Goal: Task Accomplishment & Management: Manage account settings

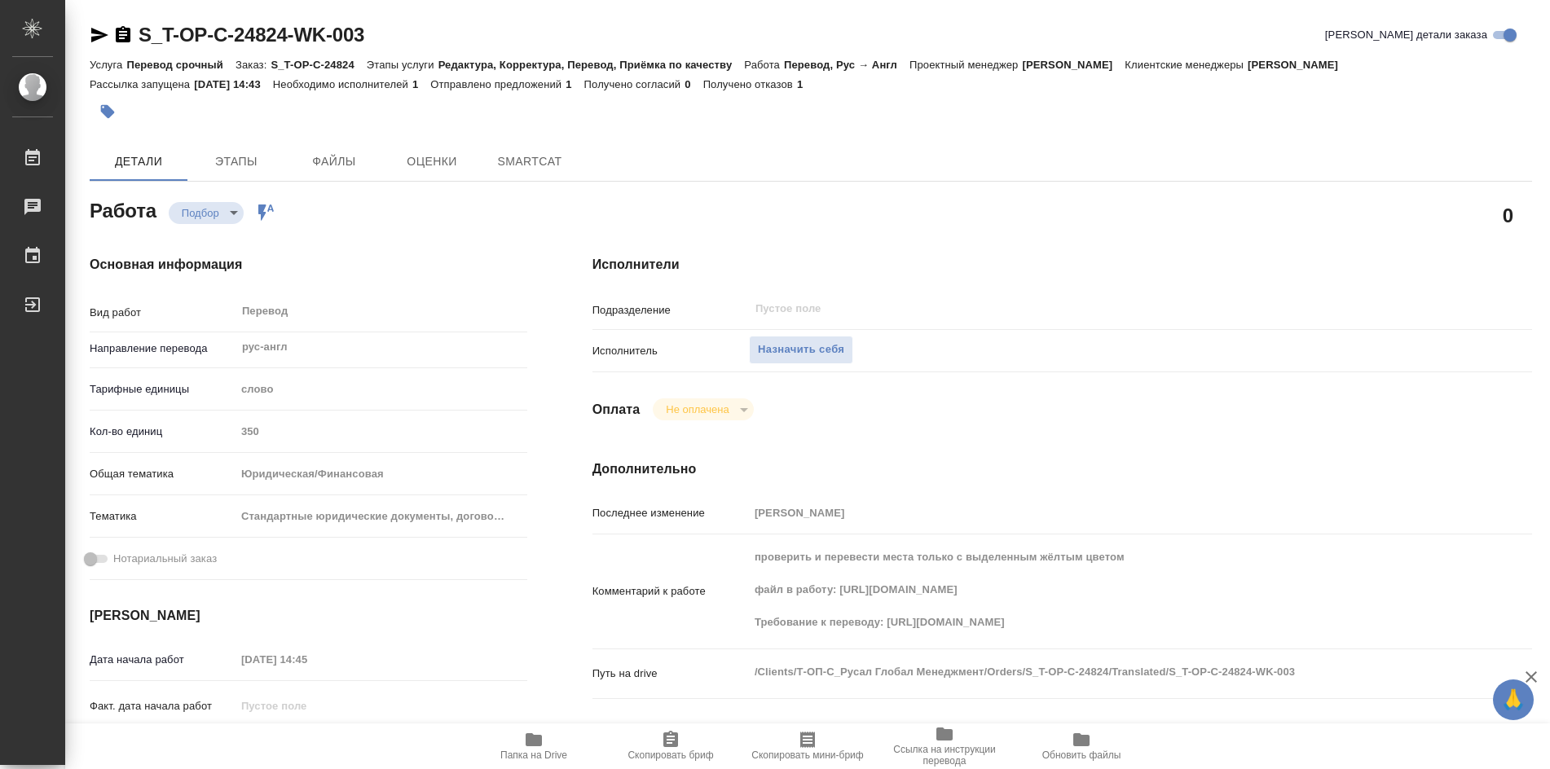
type textarea "x"
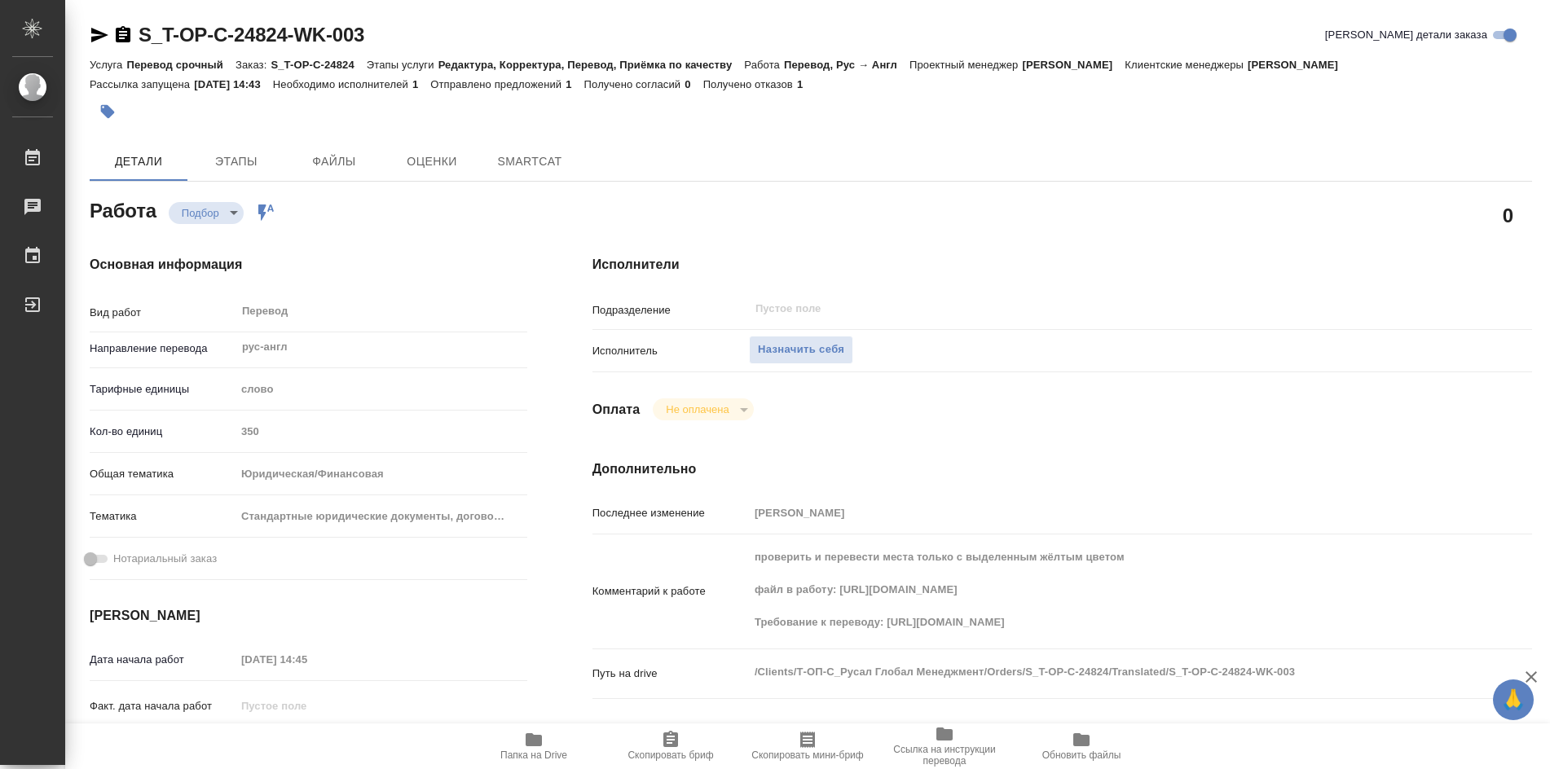
type textarea "x"
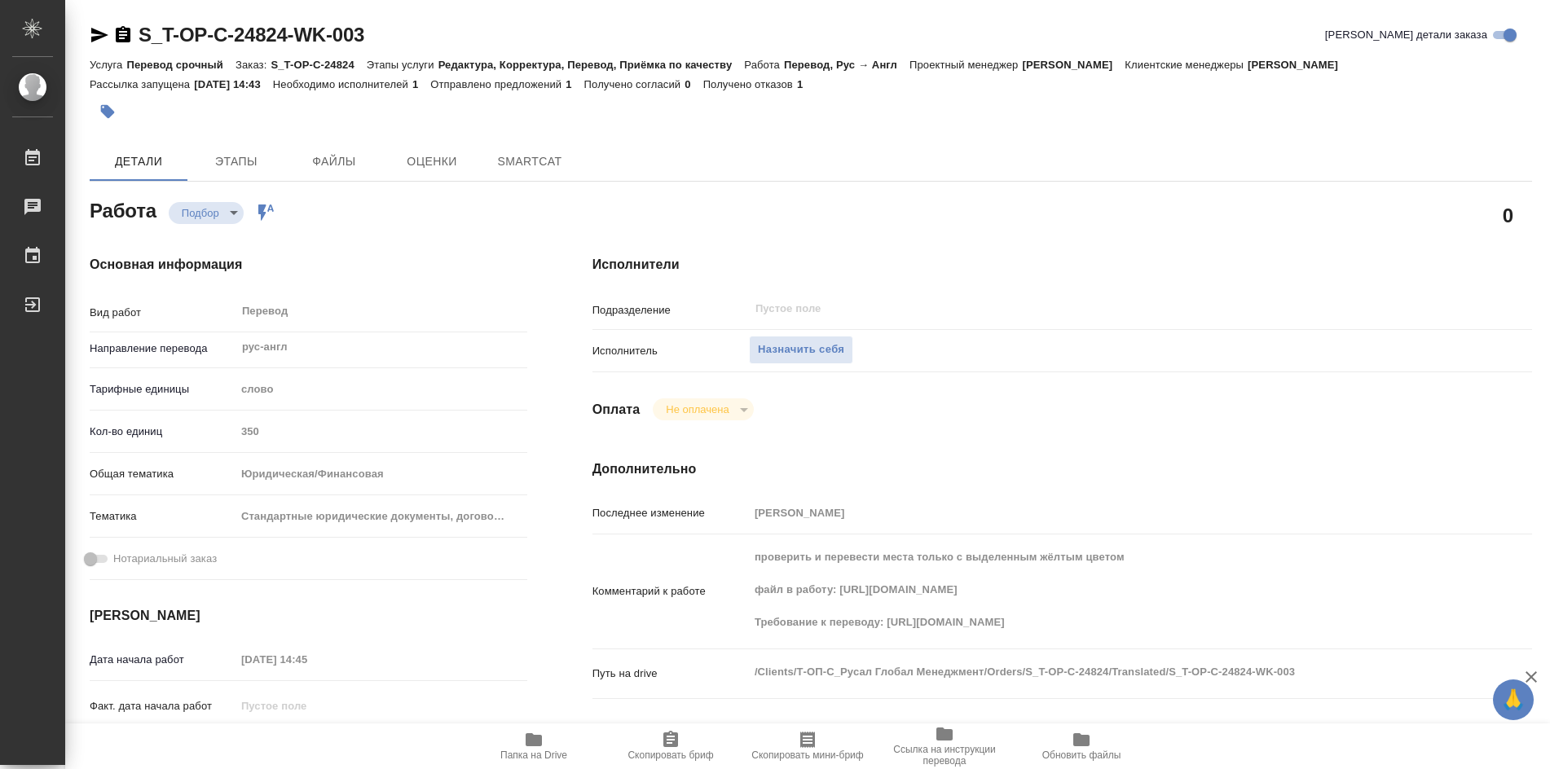
type textarea "x"
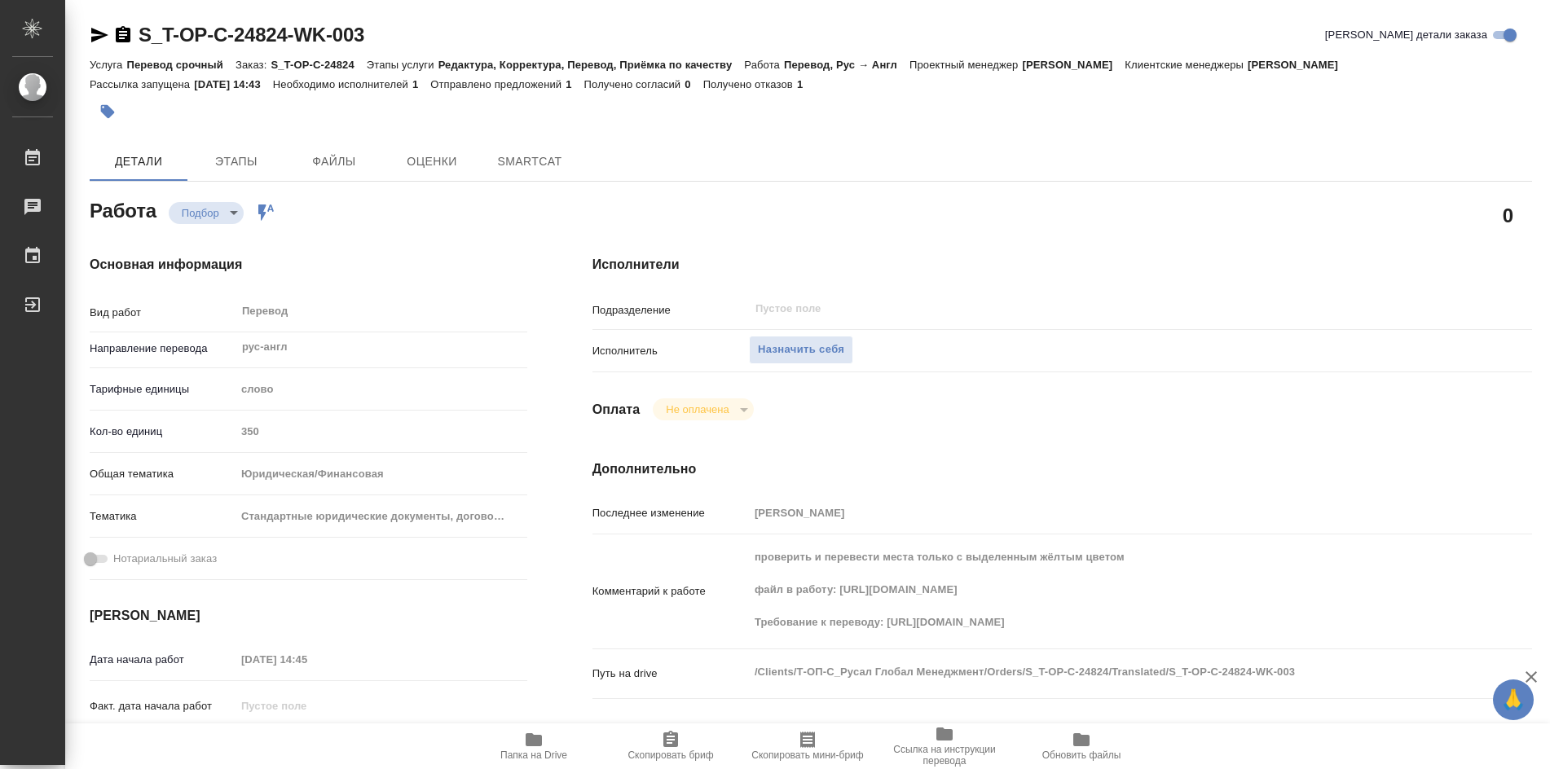
type textarea "x"
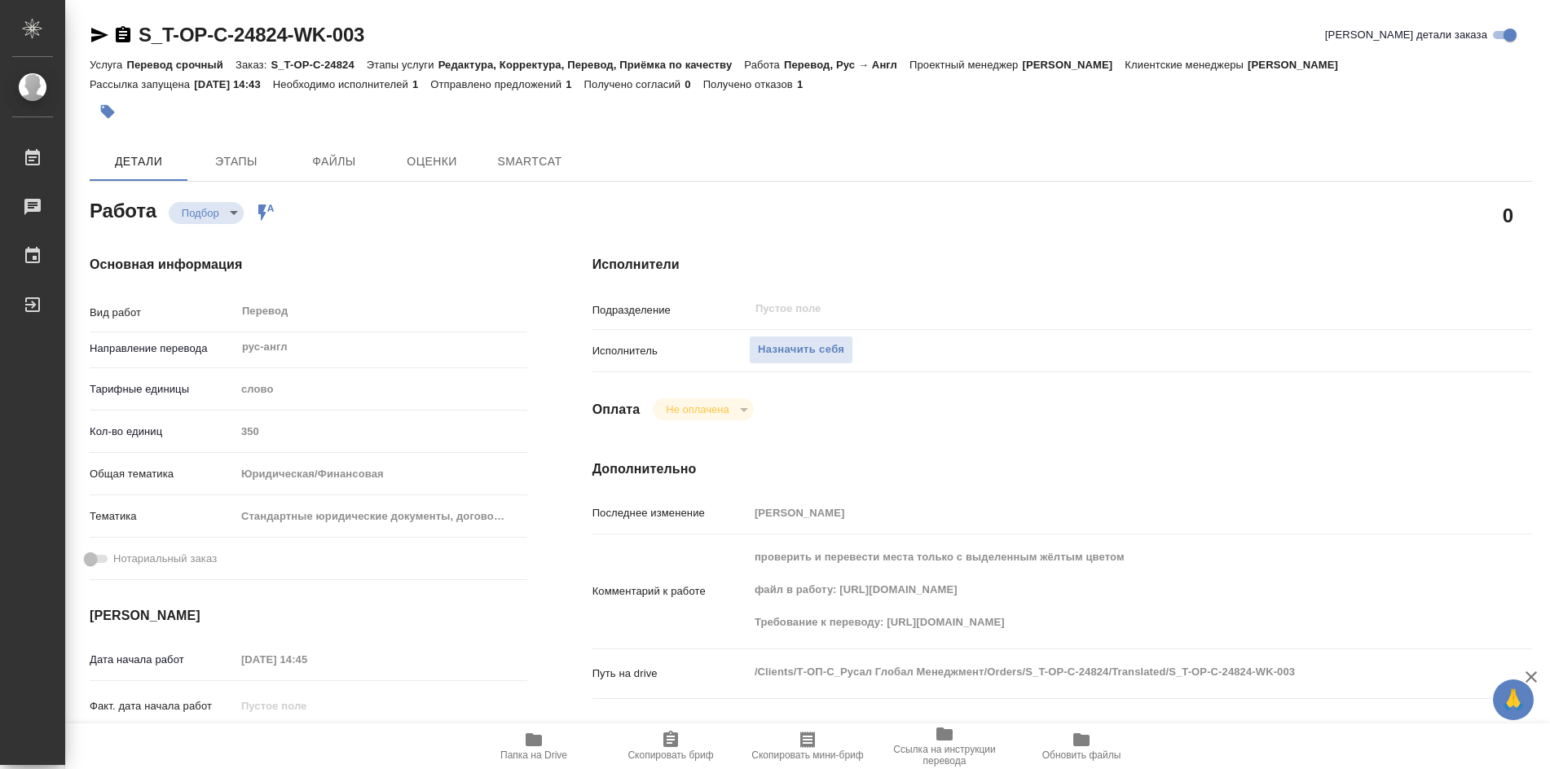
type textarea "x"
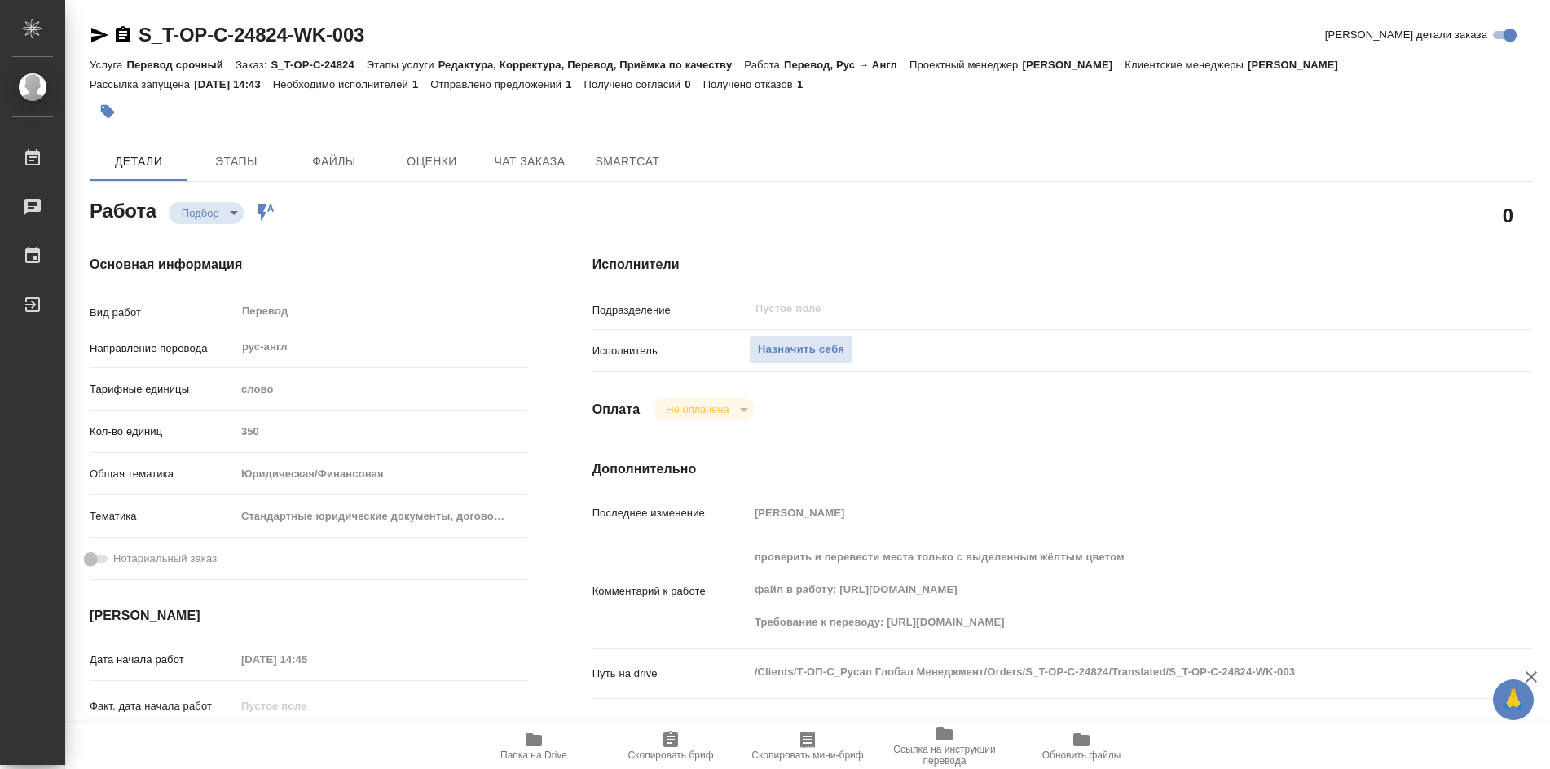
type textarea "x"
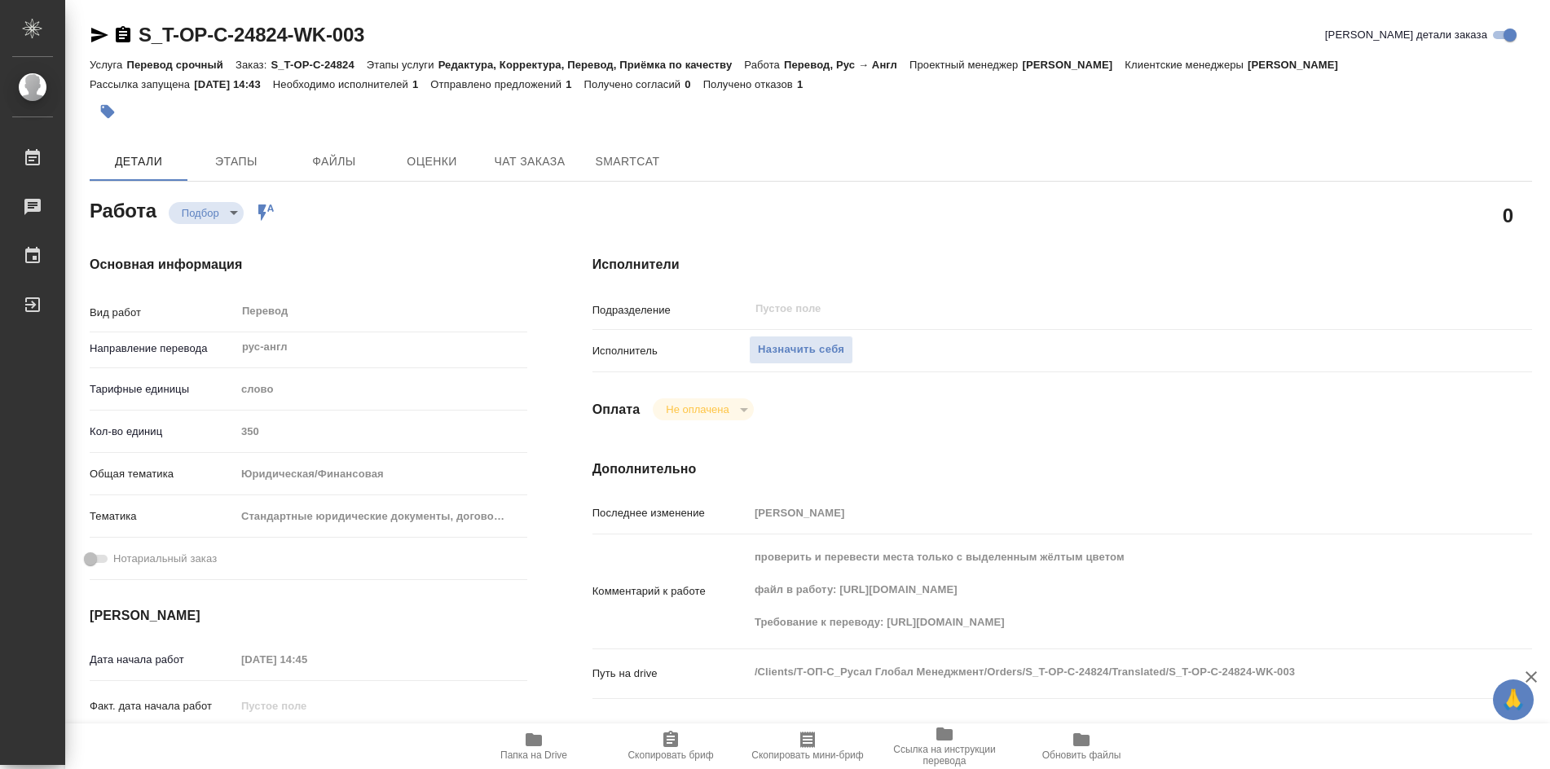
type textarea "x"
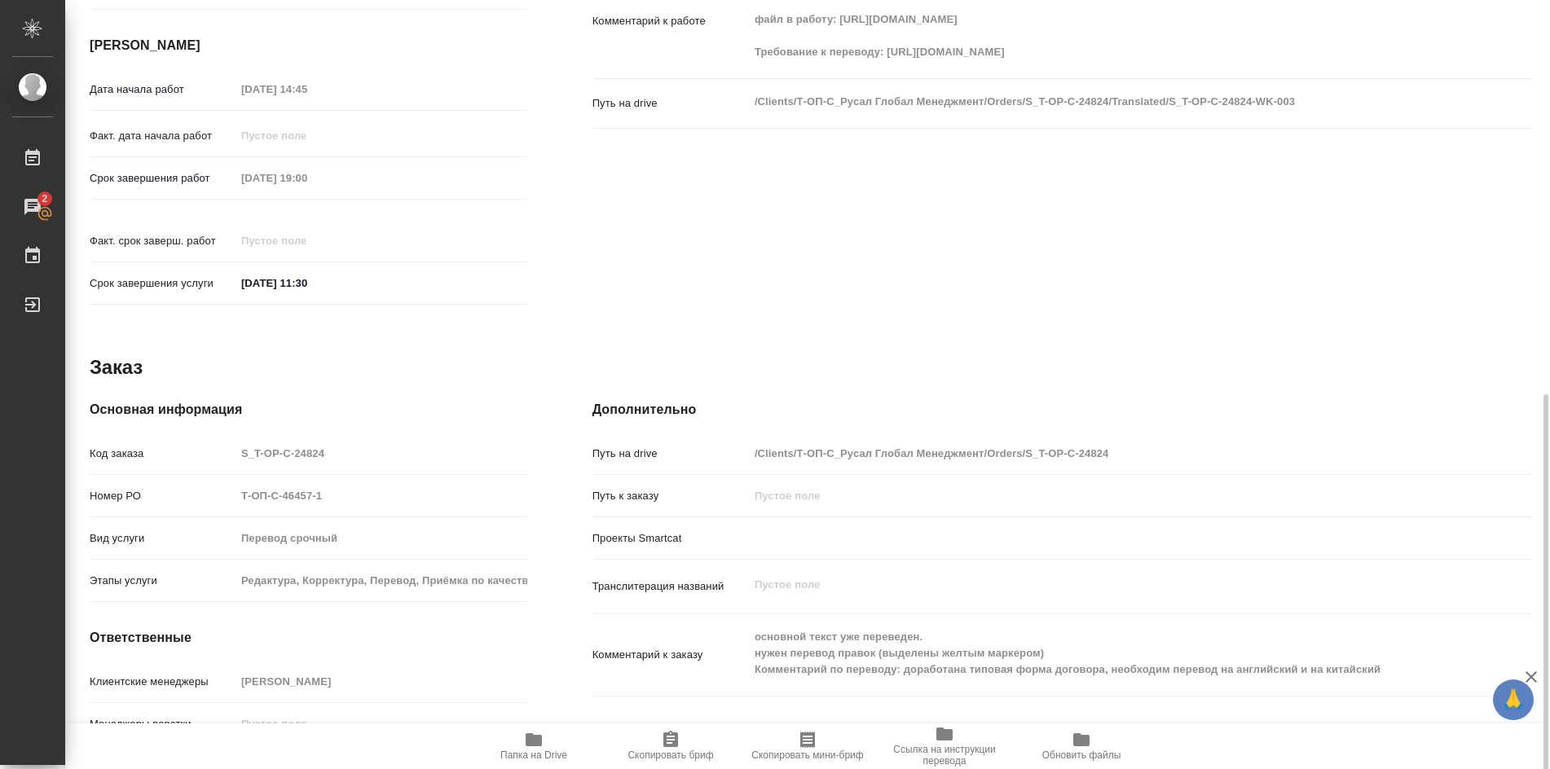
scroll to position [621, 0]
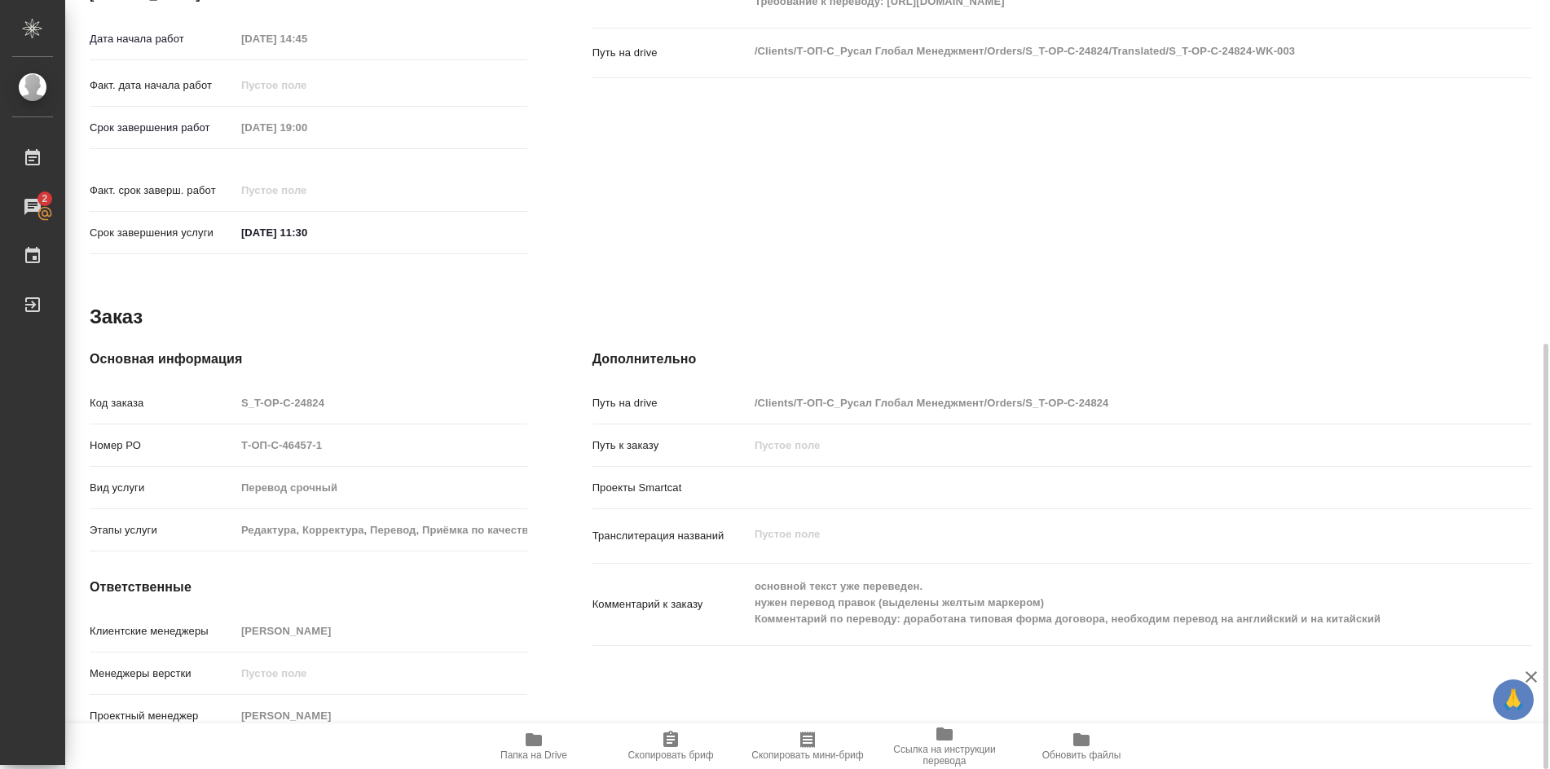
click at [535, 748] on icon "button" at bounding box center [534, 740] width 20 height 20
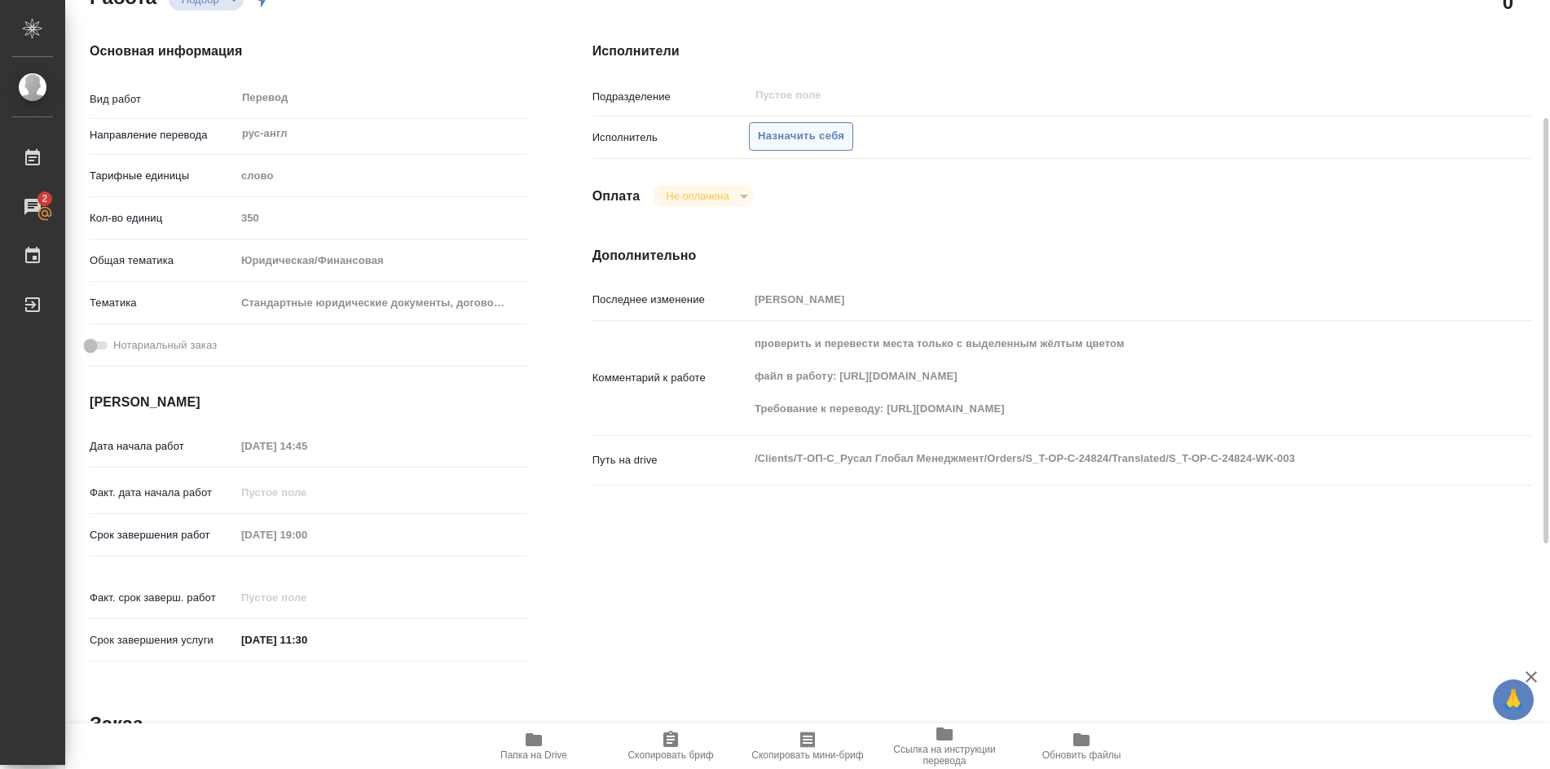
click at [804, 131] on span "Назначить себя" at bounding box center [801, 136] width 86 height 19
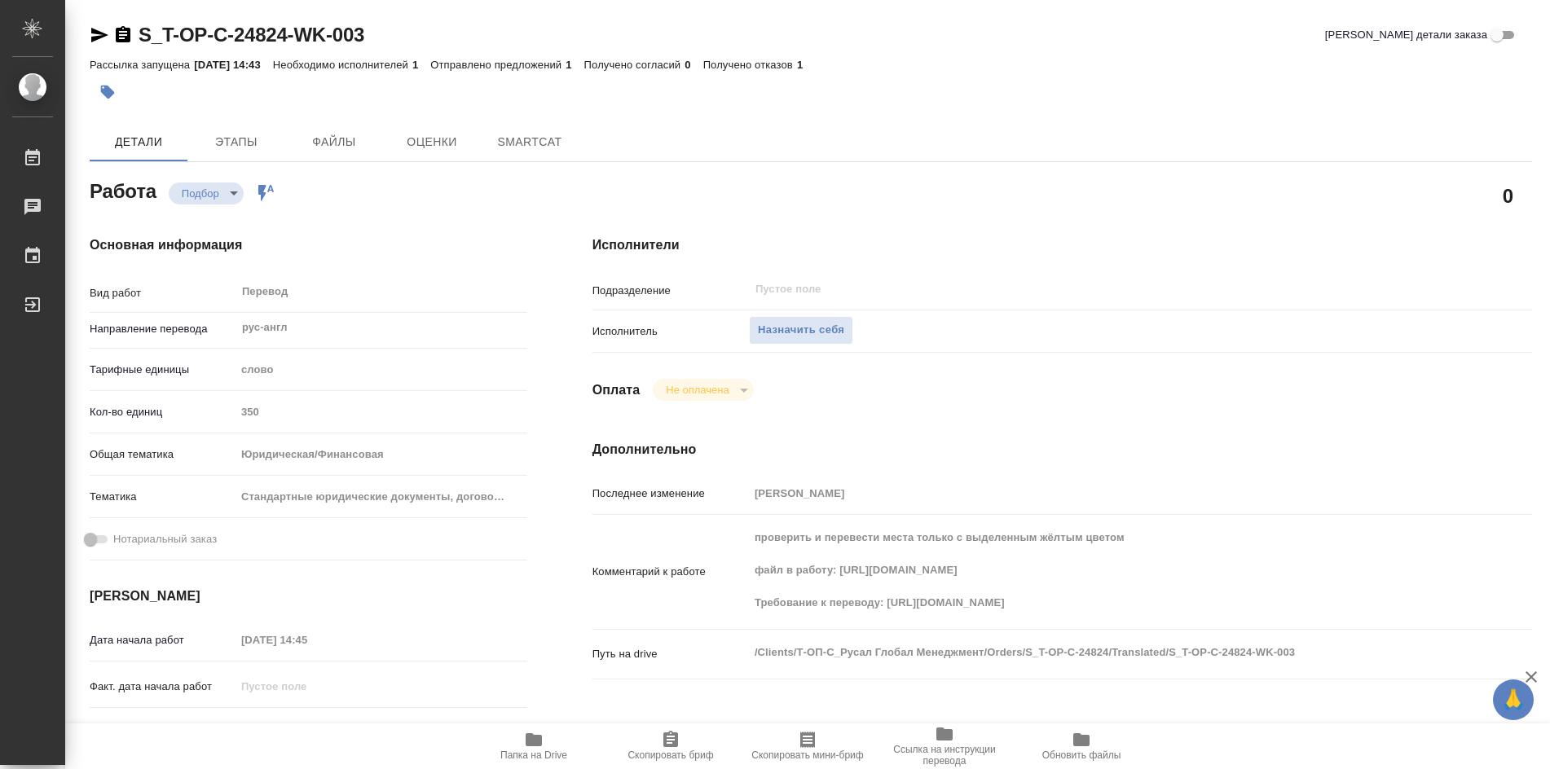
type textarea "x"
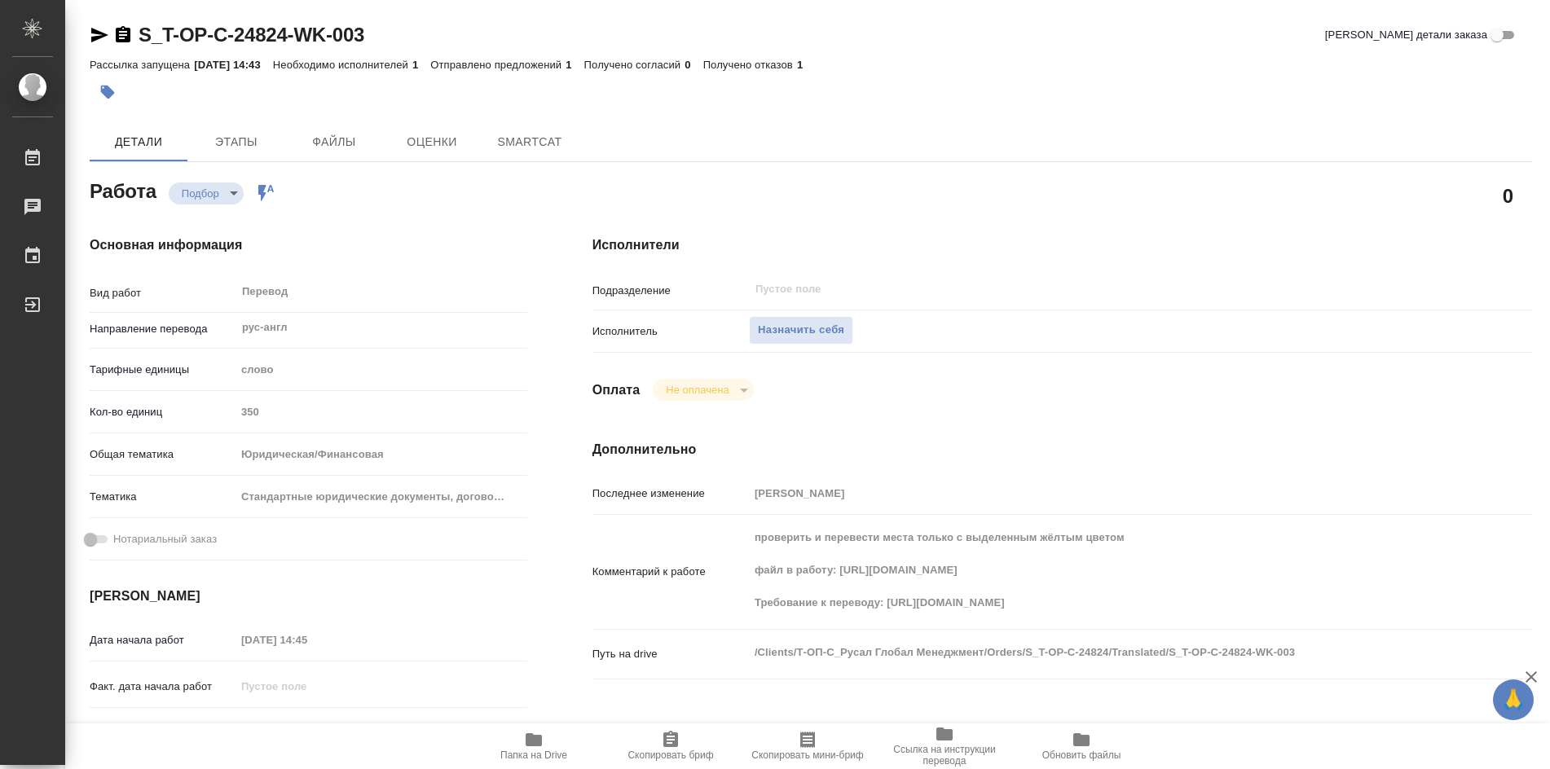
type textarea "x"
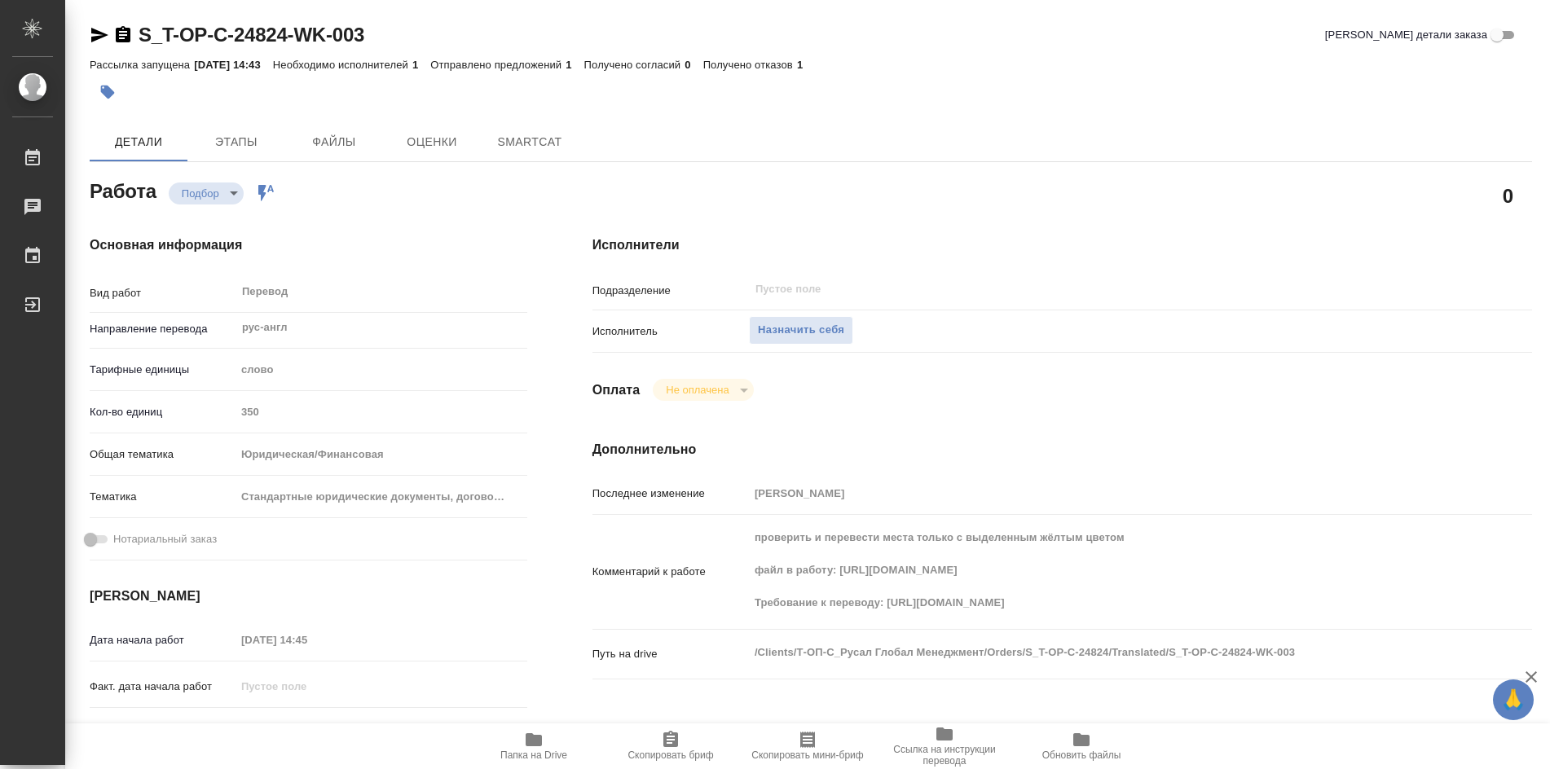
type textarea "x"
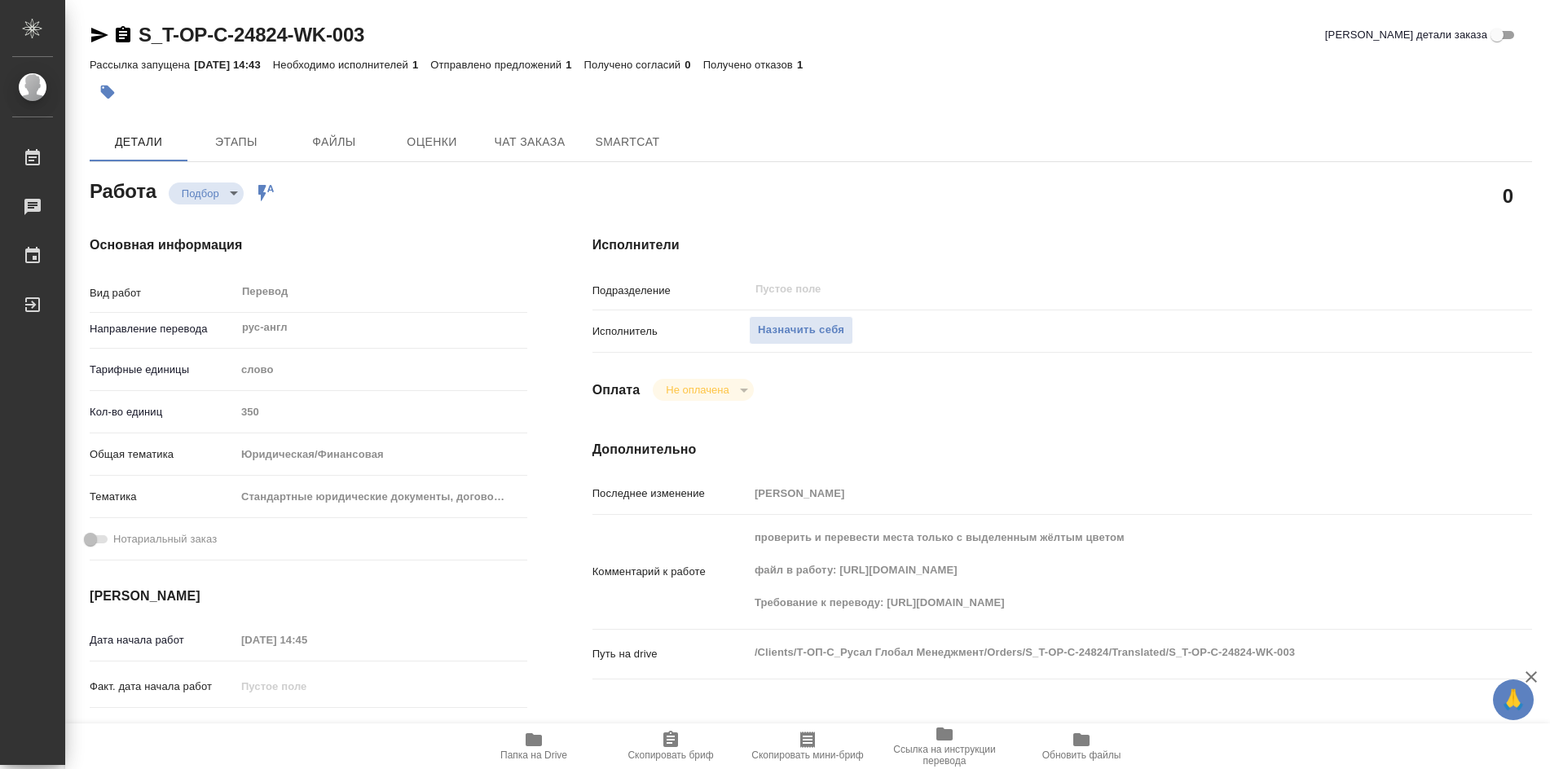
type textarea "x"
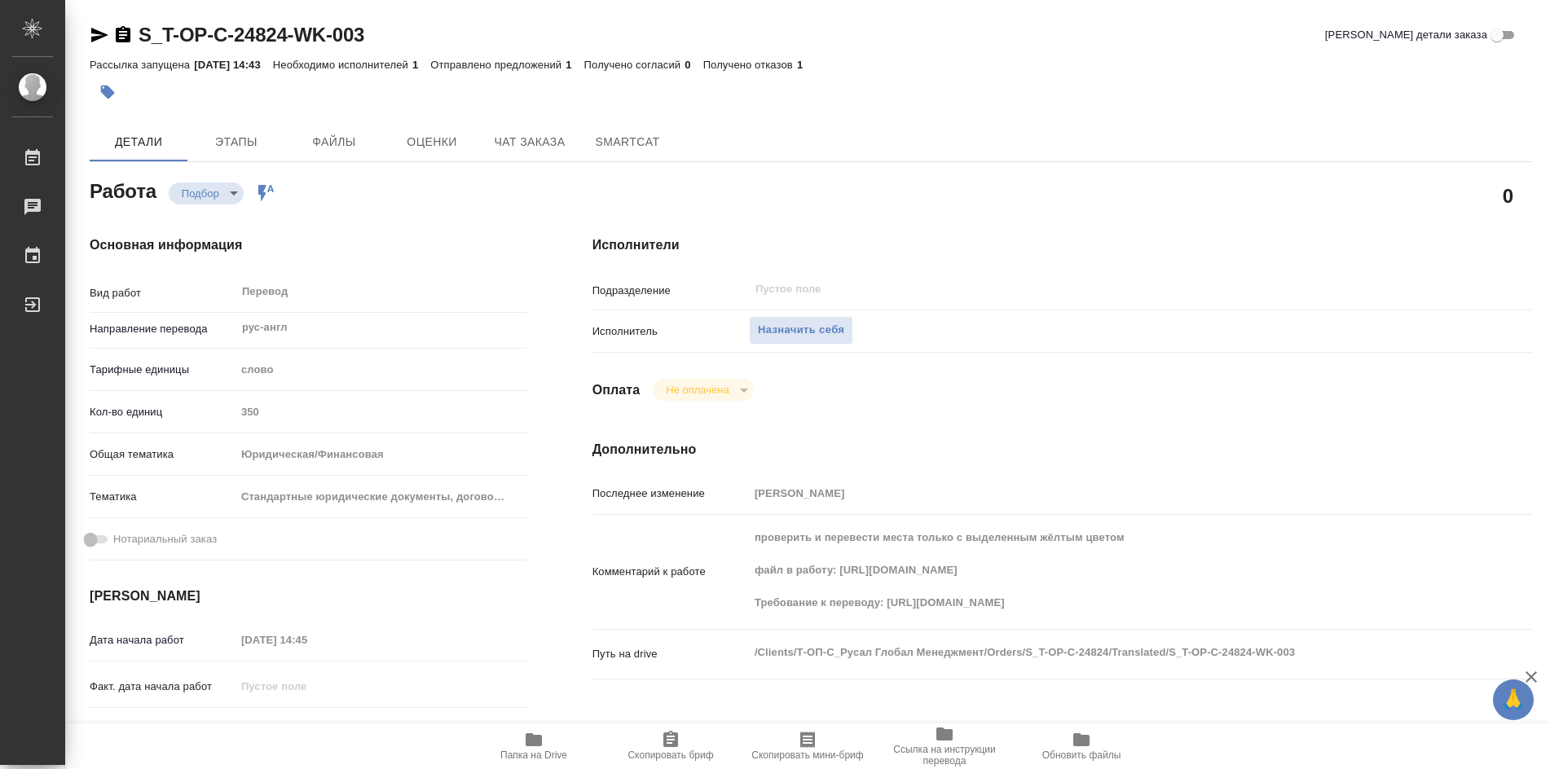
type textarea "x"
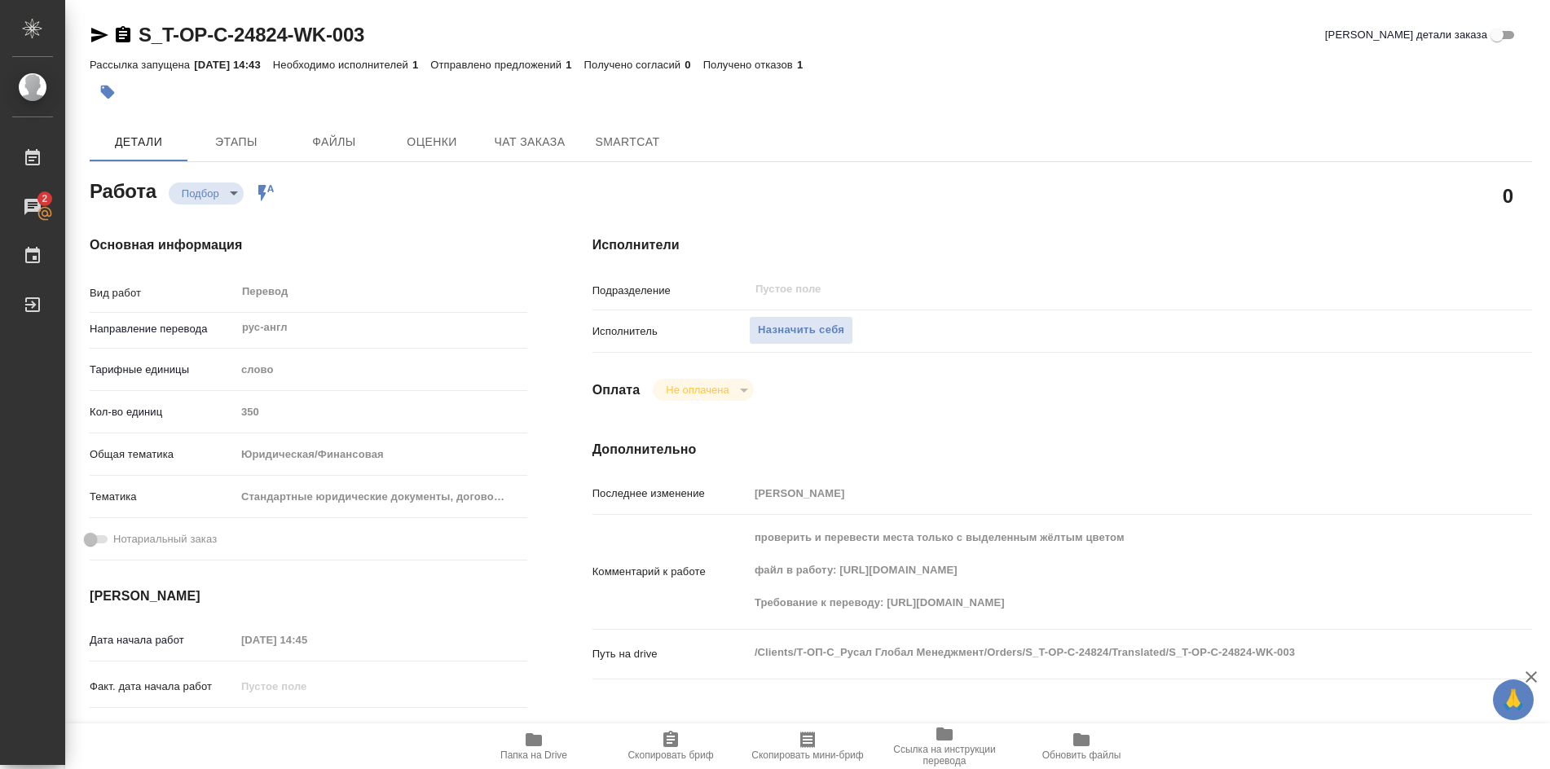
click at [543, 738] on icon "button" at bounding box center [534, 740] width 20 height 20
click at [543, 737] on icon "button" at bounding box center [534, 740] width 20 height 20
click at [817, 335] on span "Назначить себя" at bounding box center [801, 330] width 86 height 19
type textarea "x"
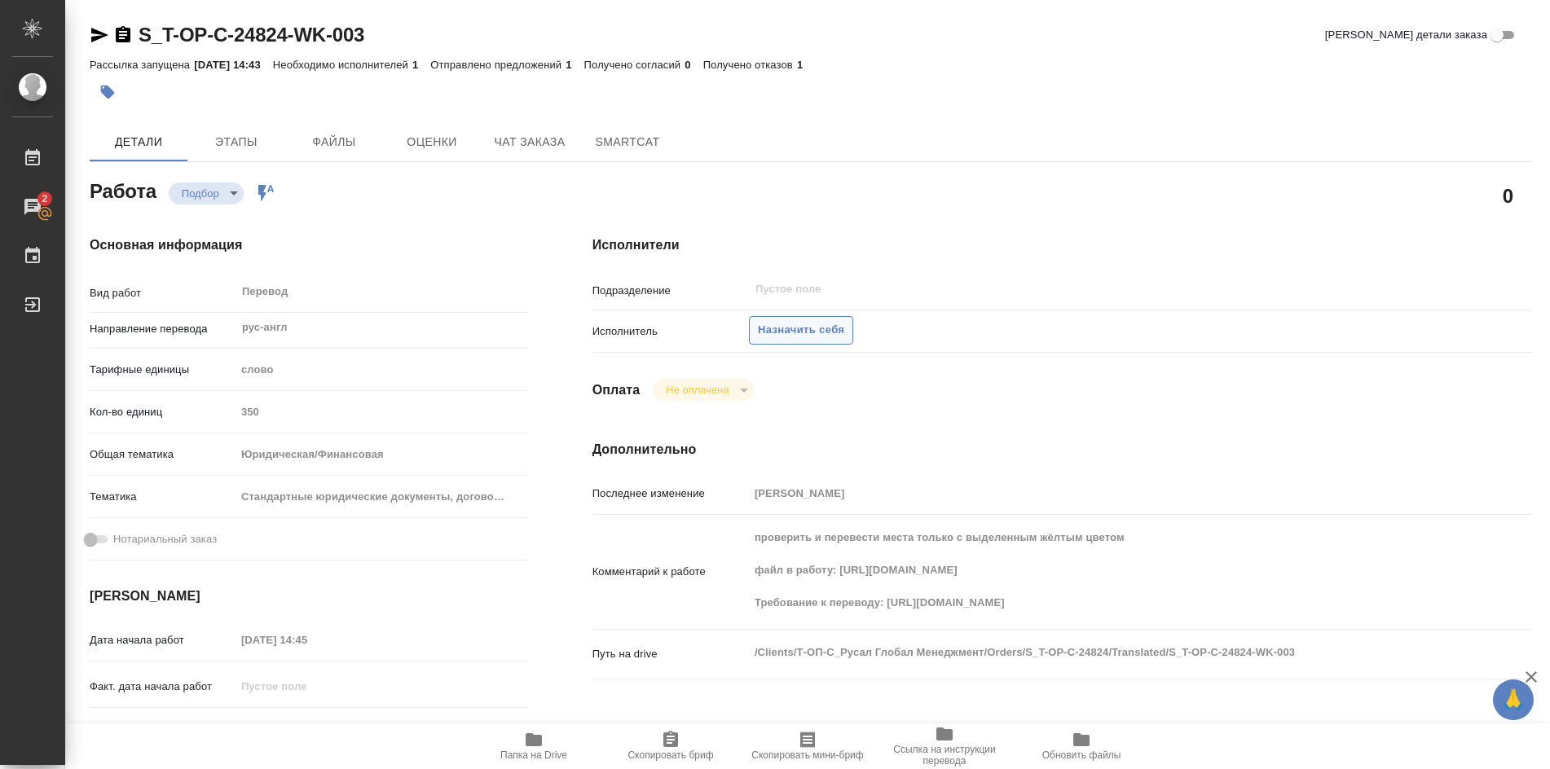
type textarea "x"
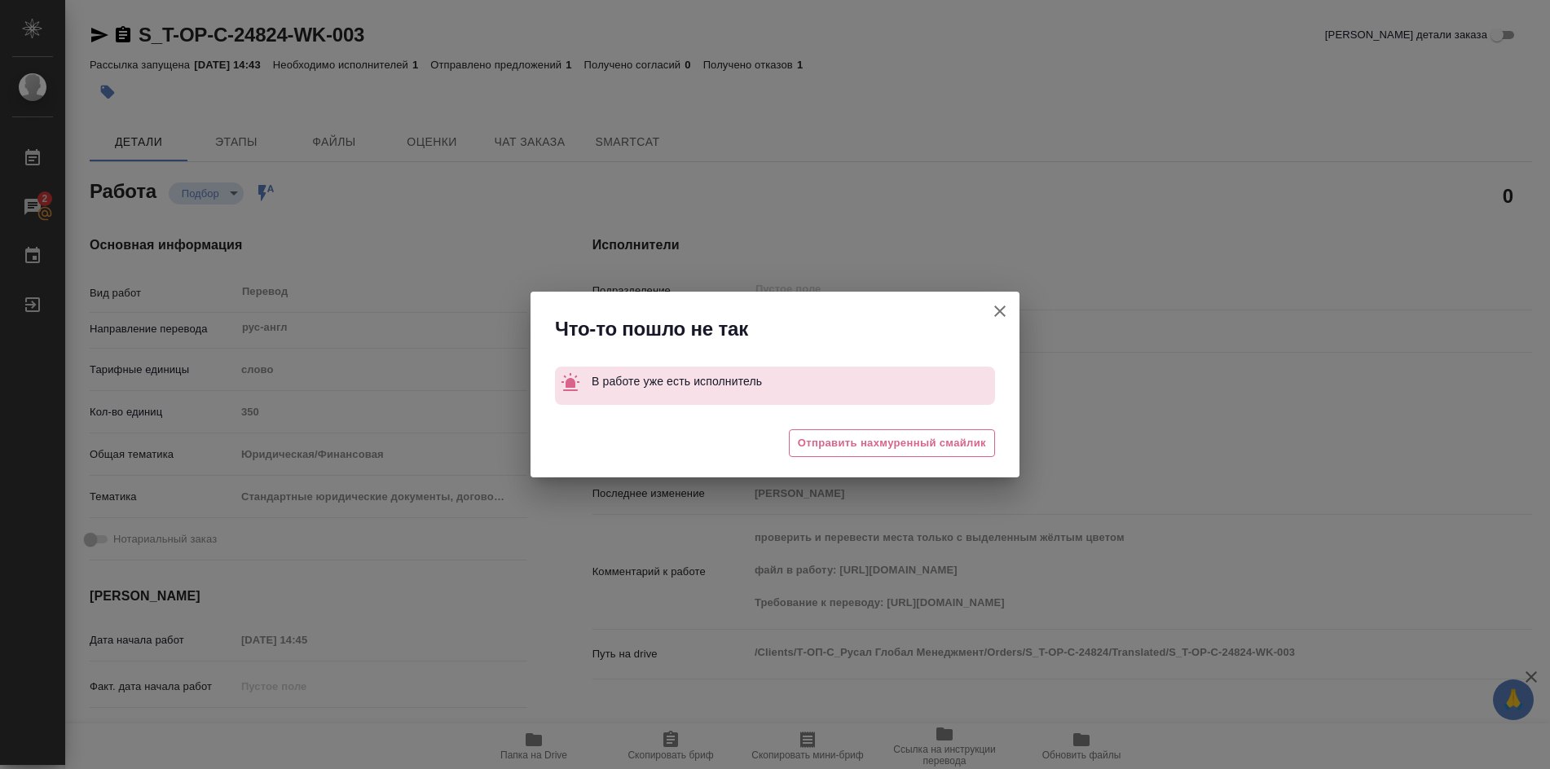
click at [990, 309] on icon "button" at bounding box center [1000, 312] width 20 height 20
type textarea "x"
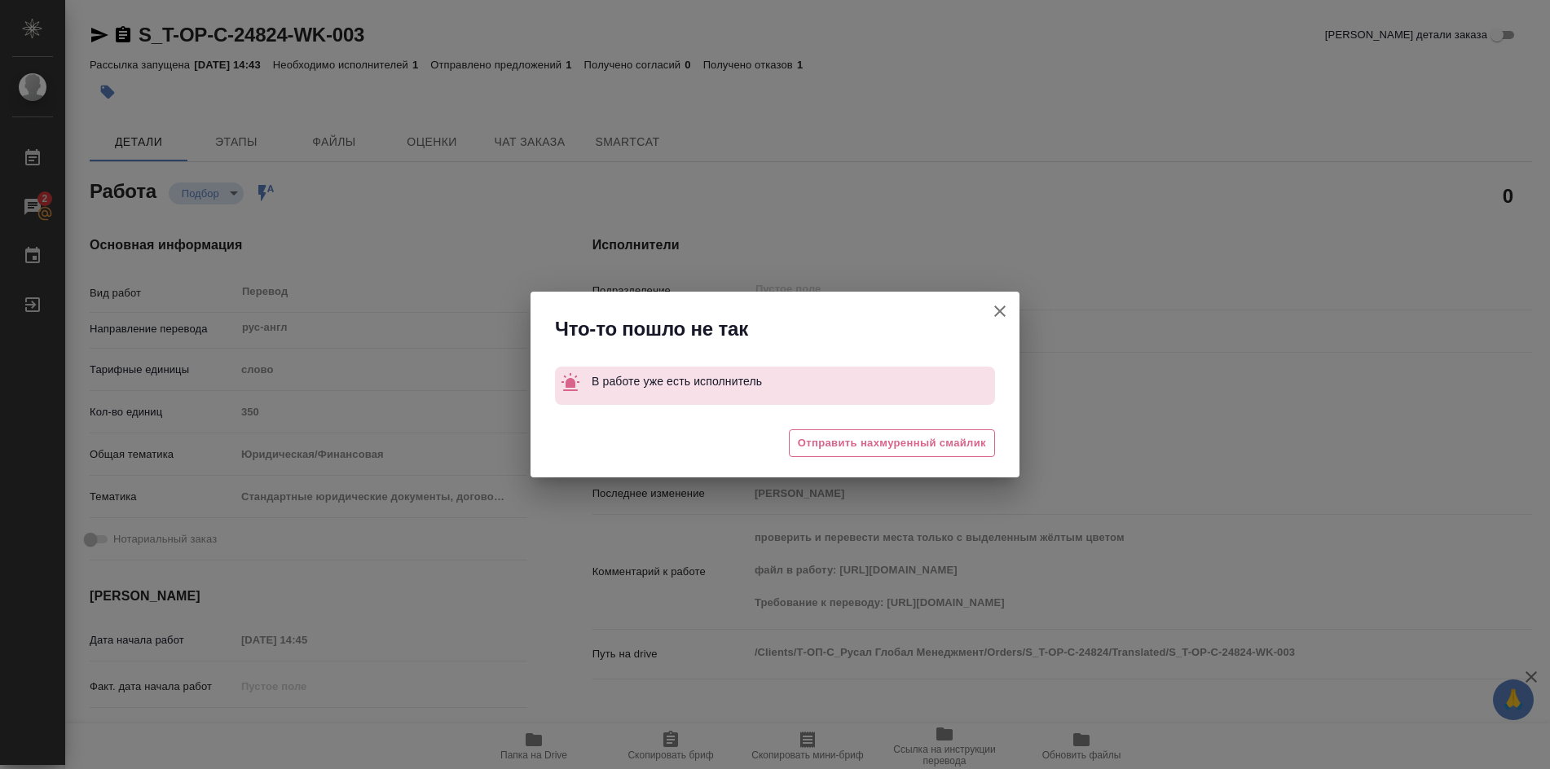
type textarea "x"
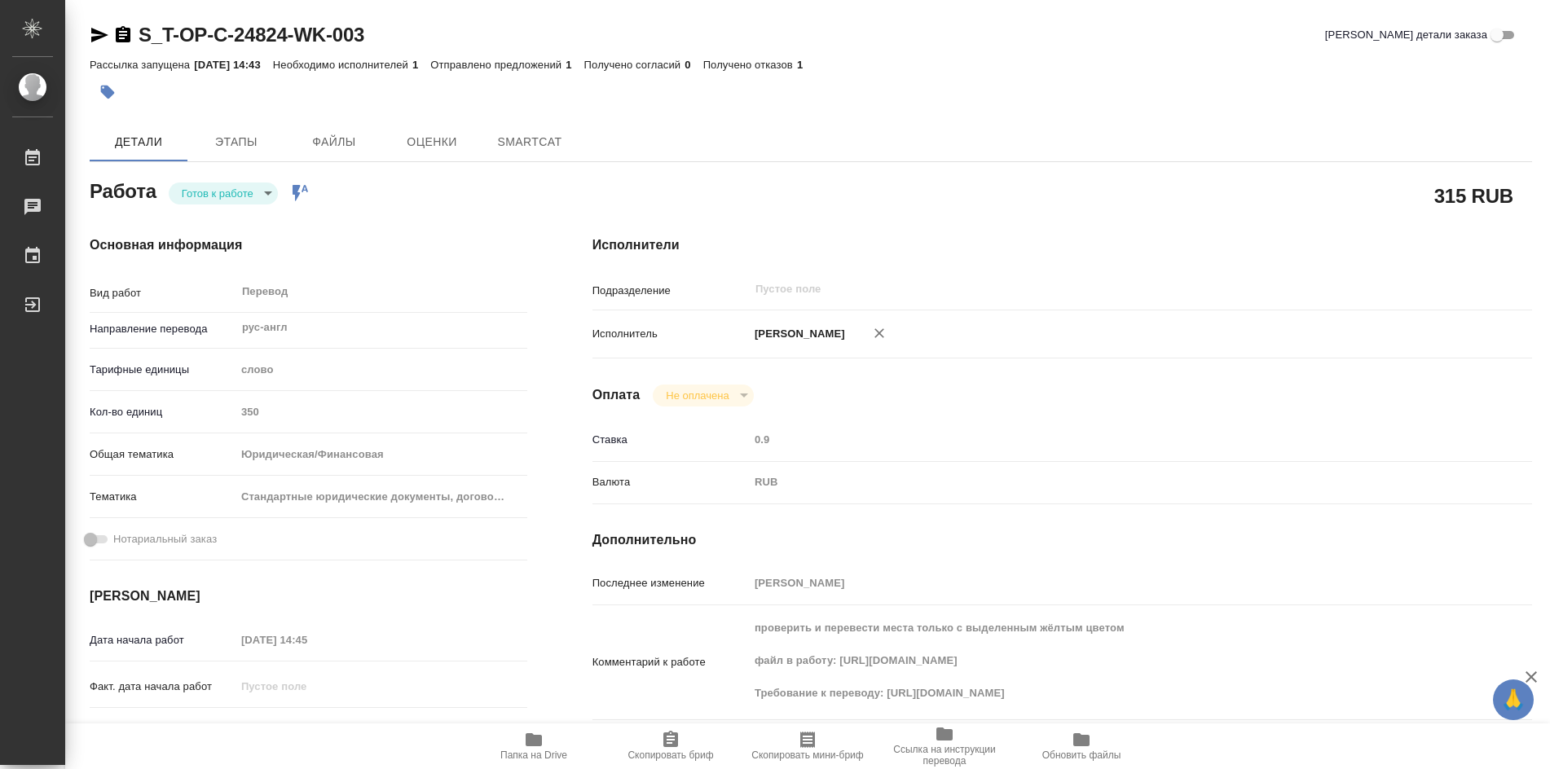
type textarea "x"
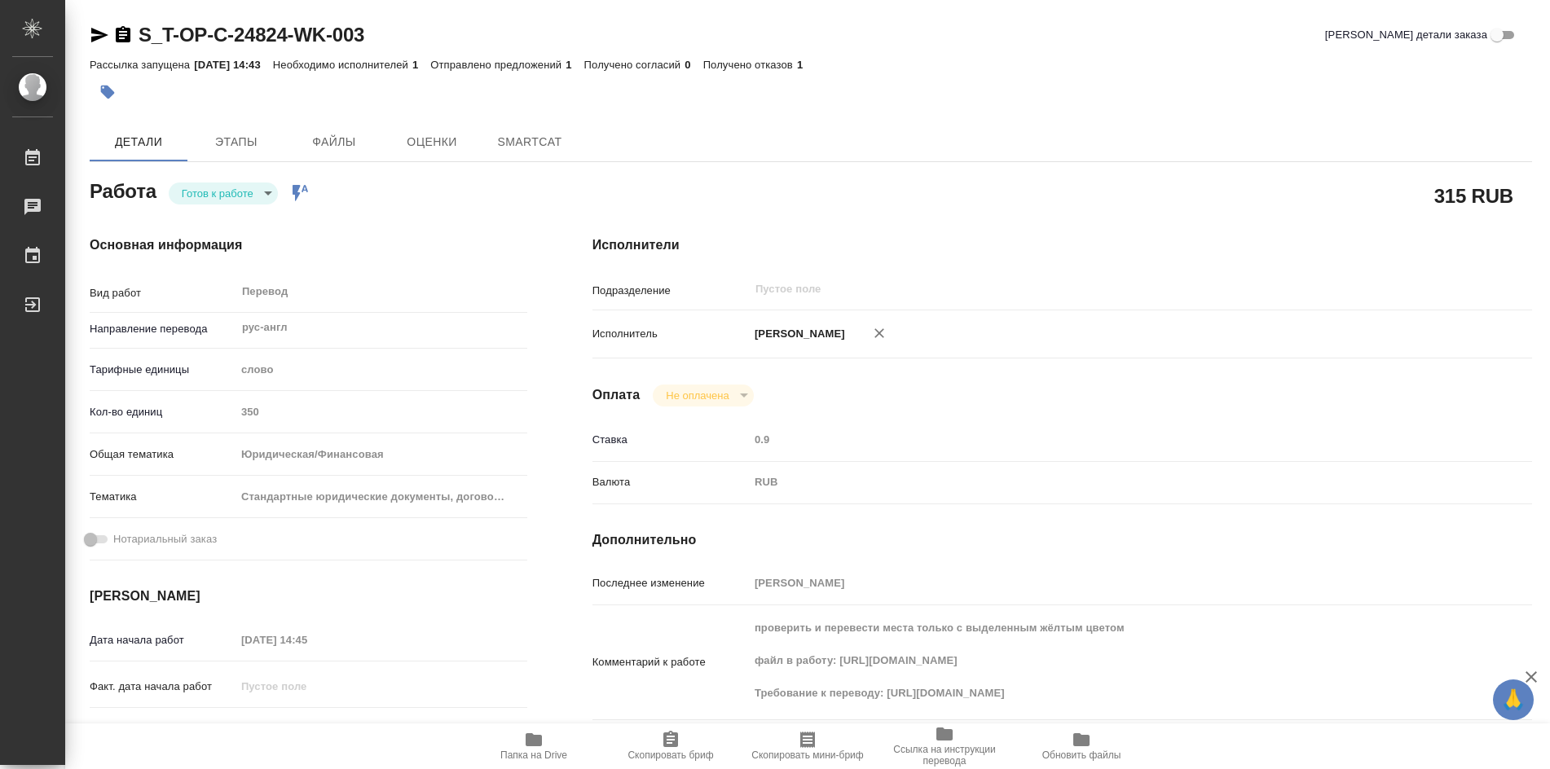
type textarea "x"
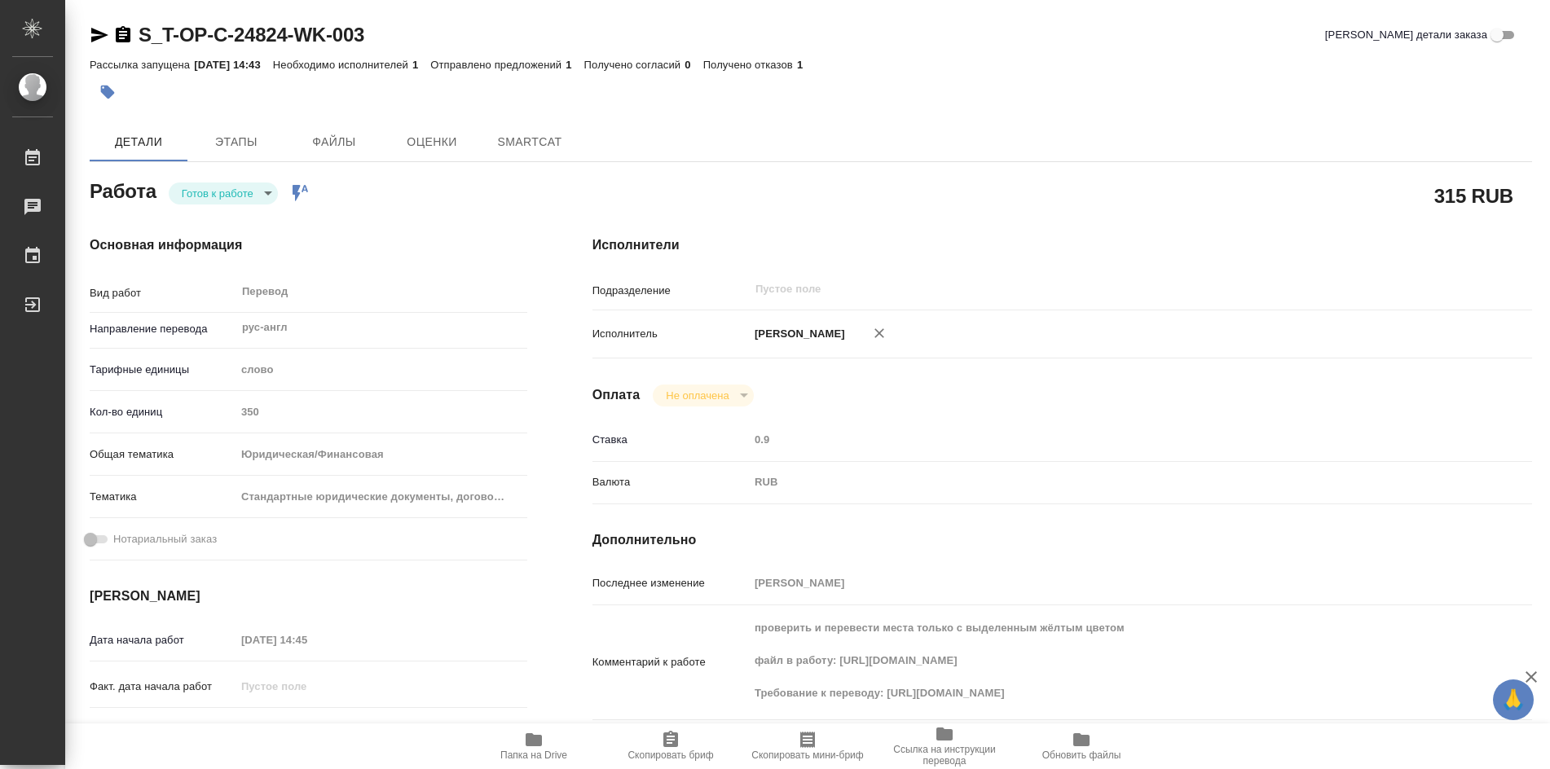
type textarea "x"
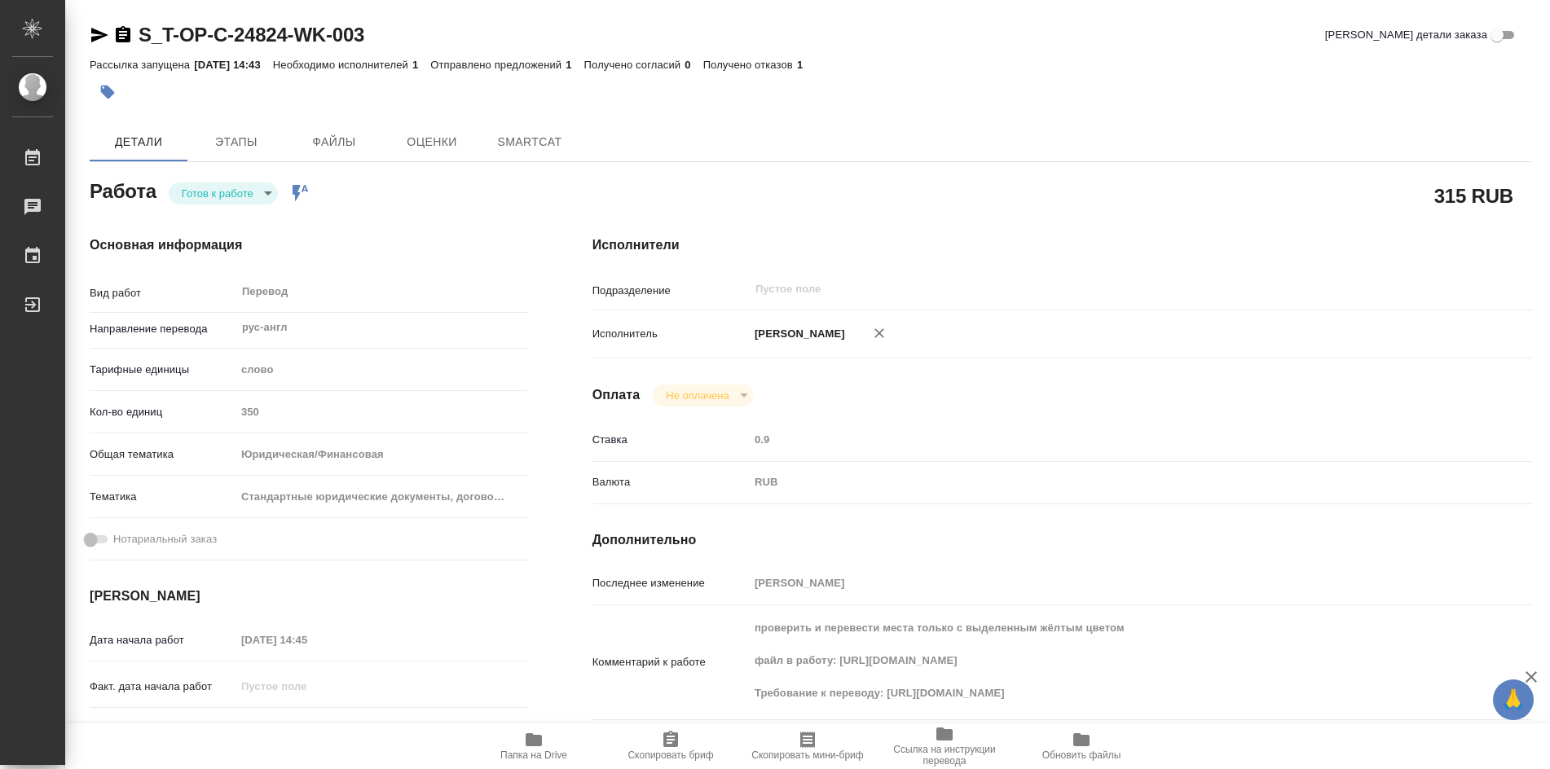
type textarea "x"
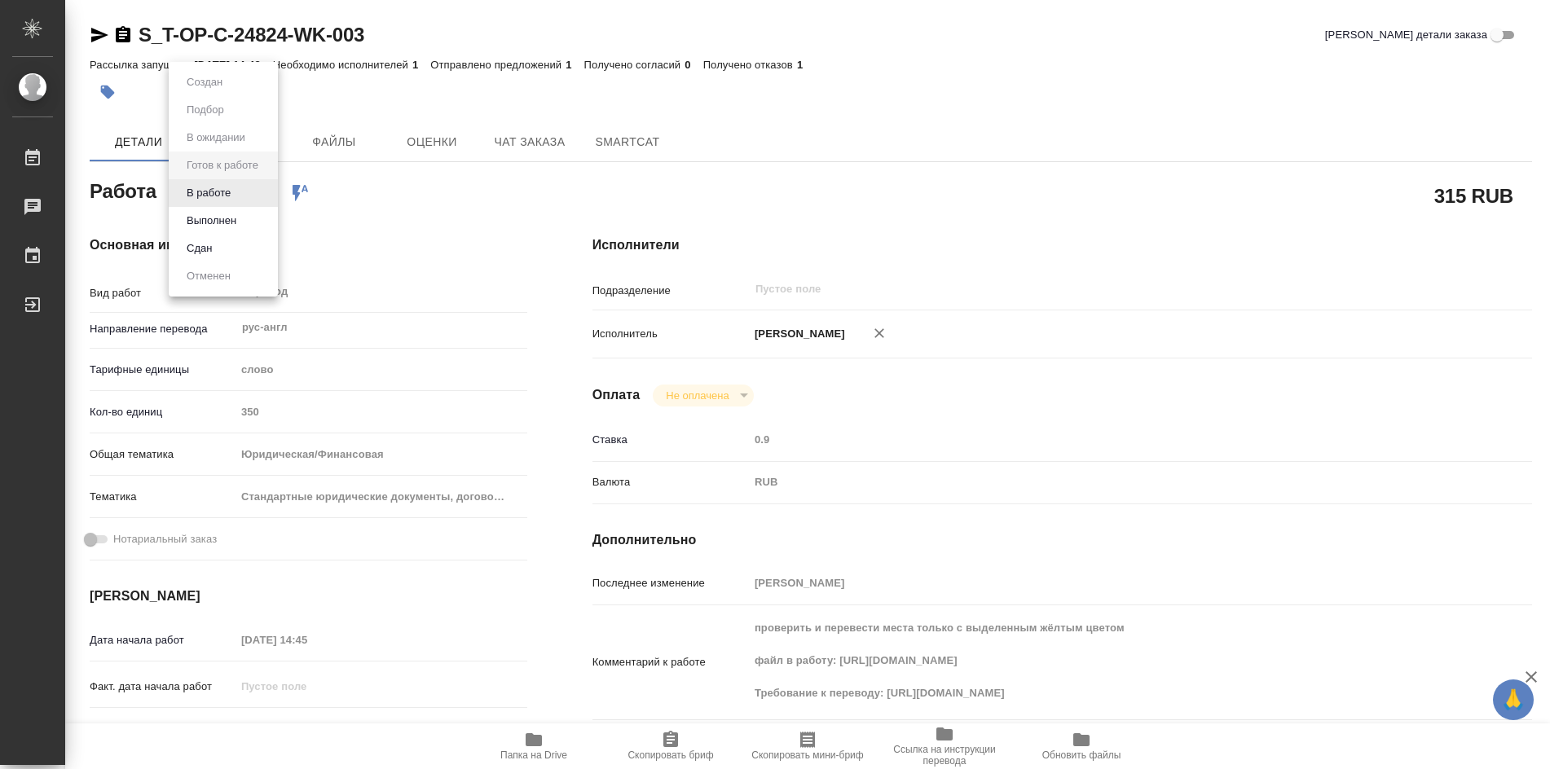
click at [269, 188] on body "🙏 .cls-1 fill:#fff; AWATERA [PERSON_NAME] Чаты График Выйти S_T-OP-C-24824-WK-0…" at bounding box center [775, 384] width 1550 height 769
type textarea "x"
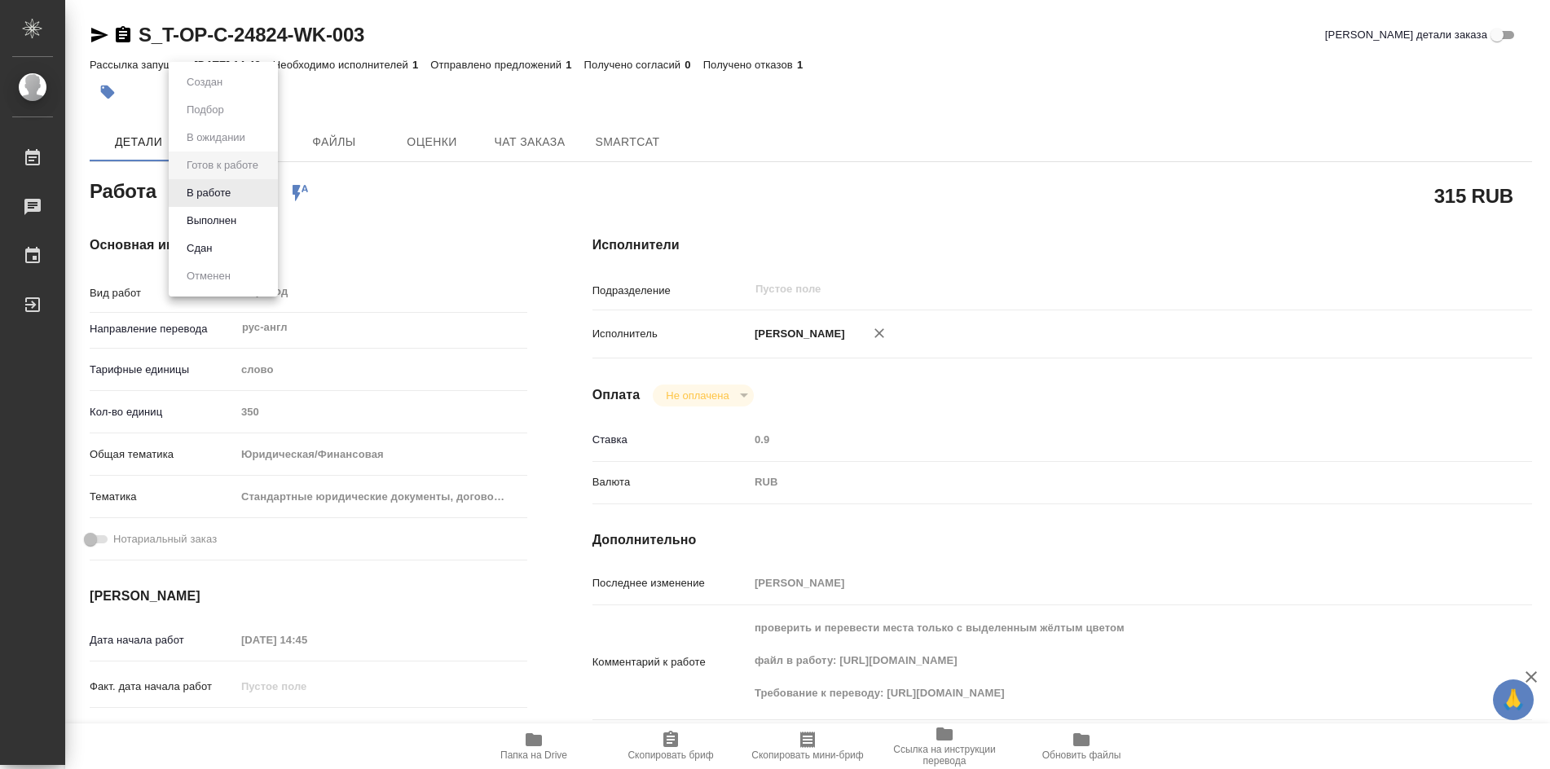
type textarea "x"
click at [227, 190] on button "В работе" at bounding box center [209, 193] width 54 height 18
type textarea "x"
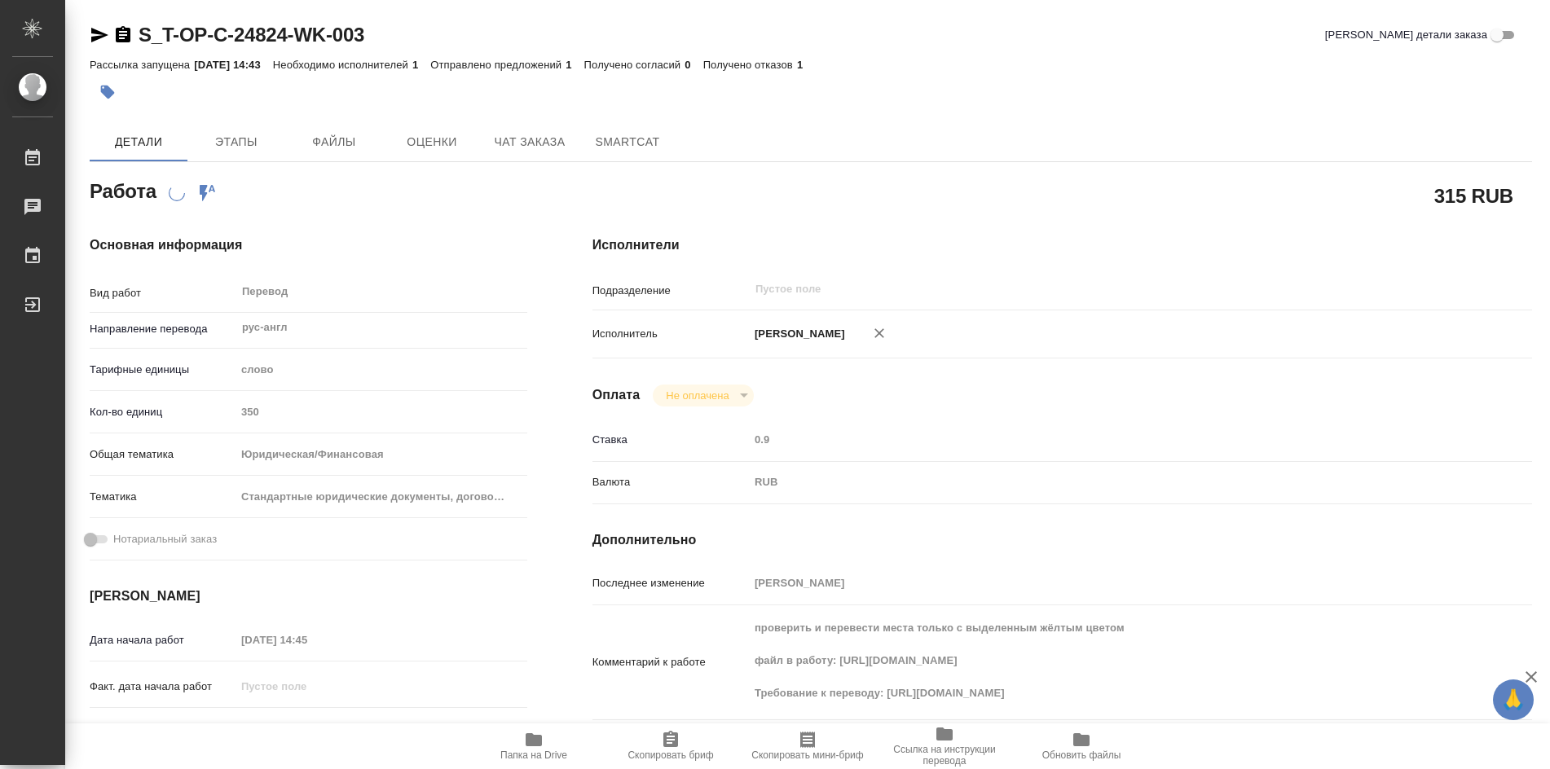
type textarea "x"
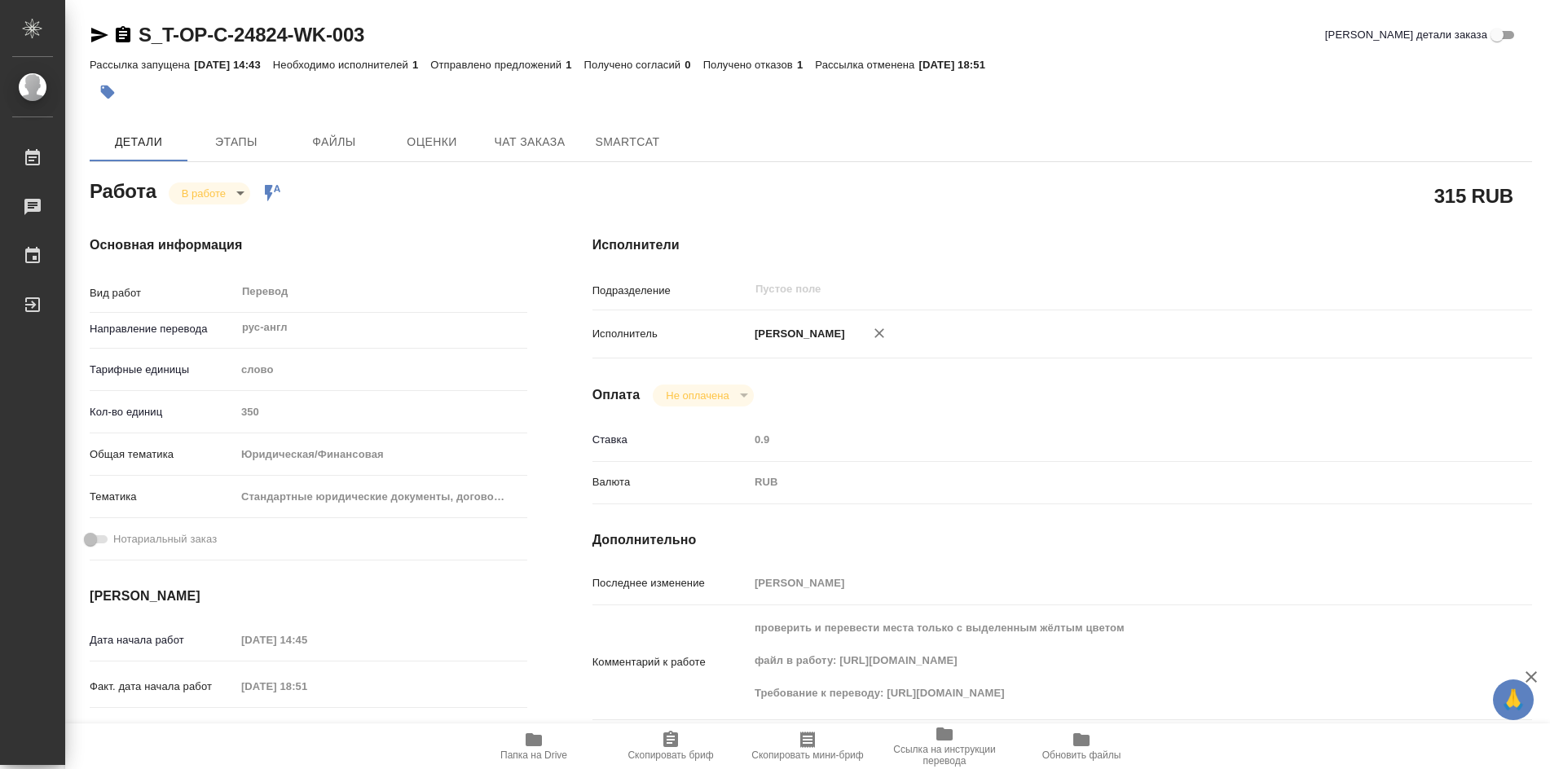
type textarea "x"
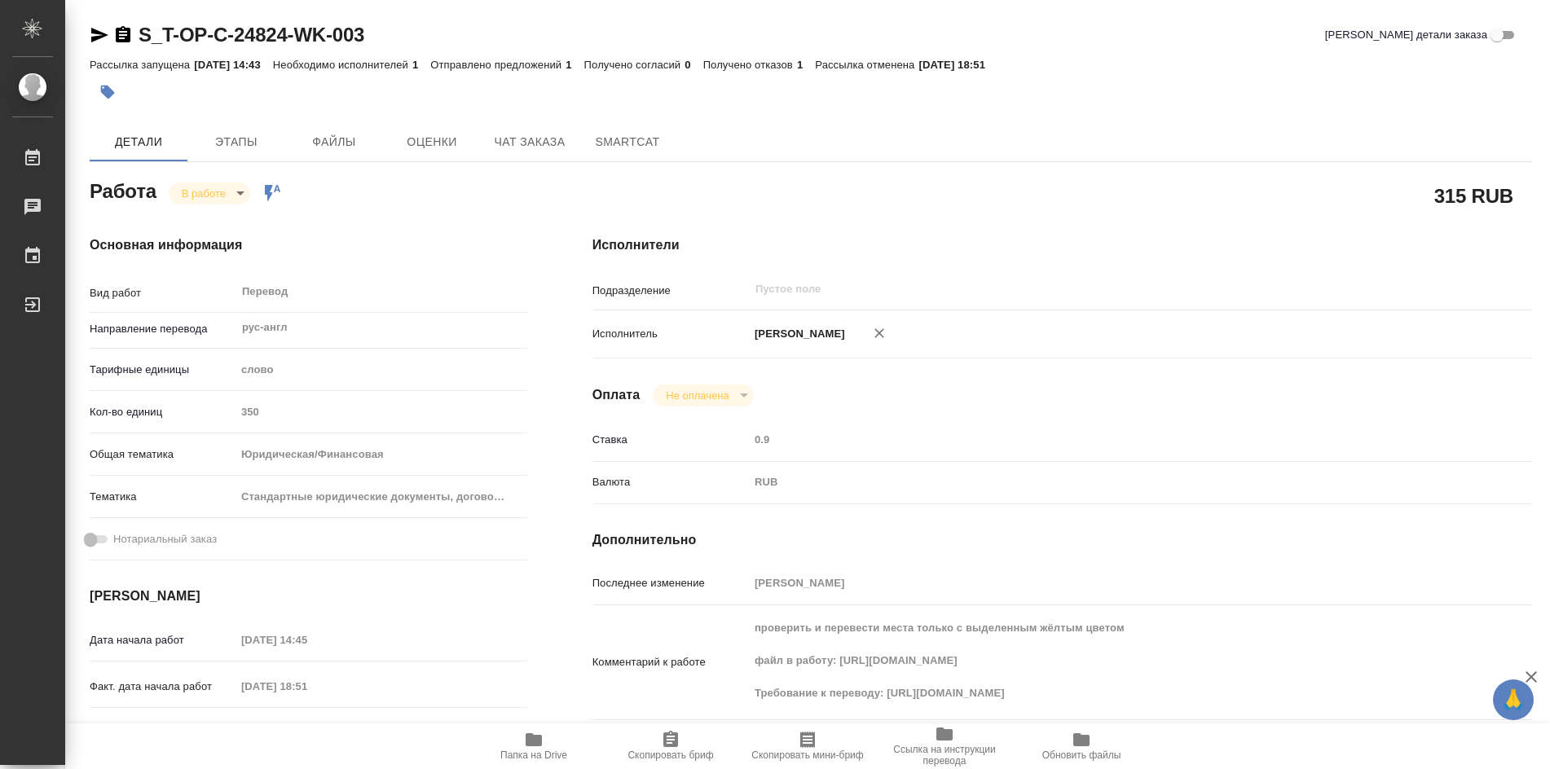
type textarea "x"
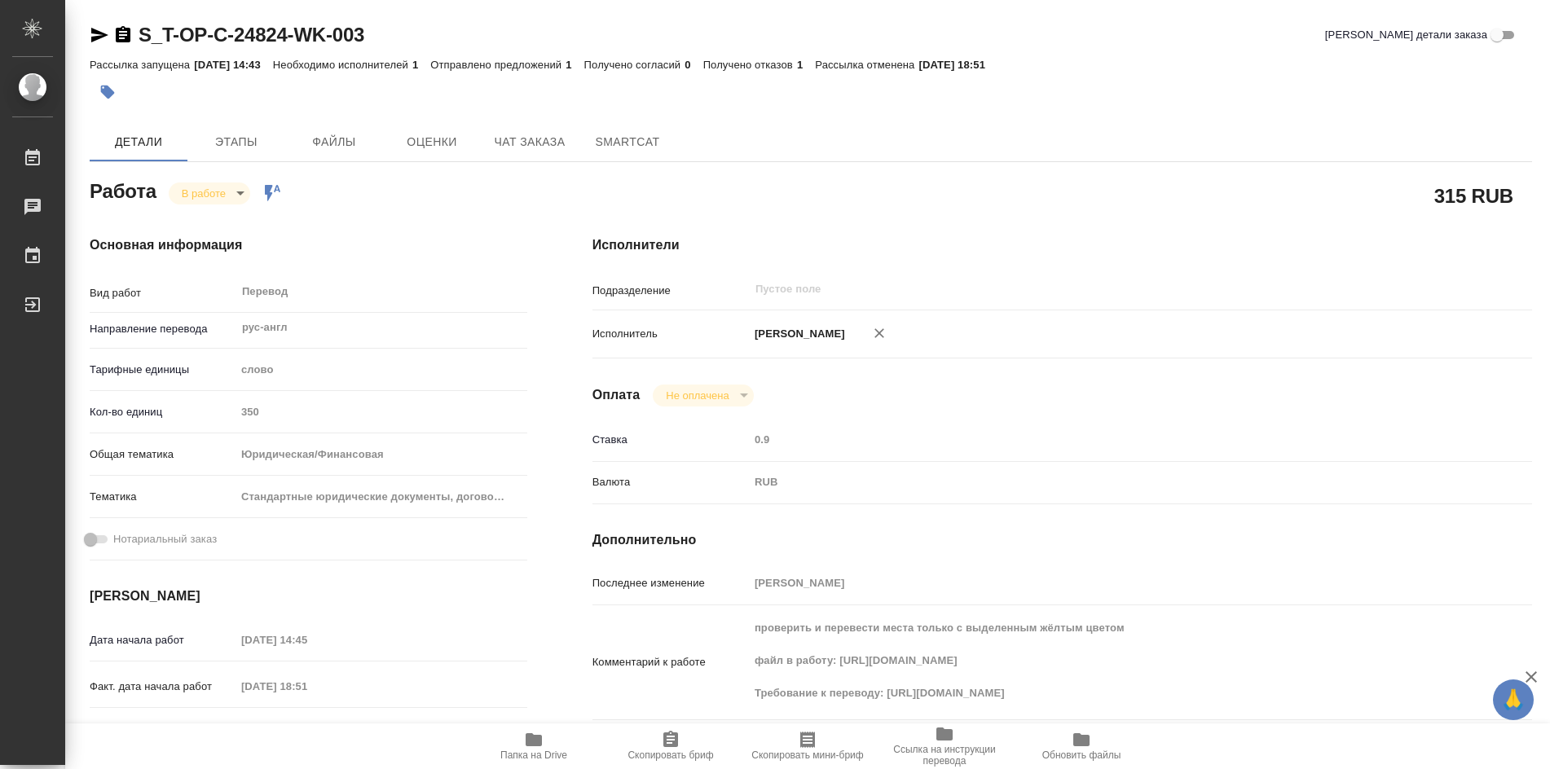
type textarea "x"
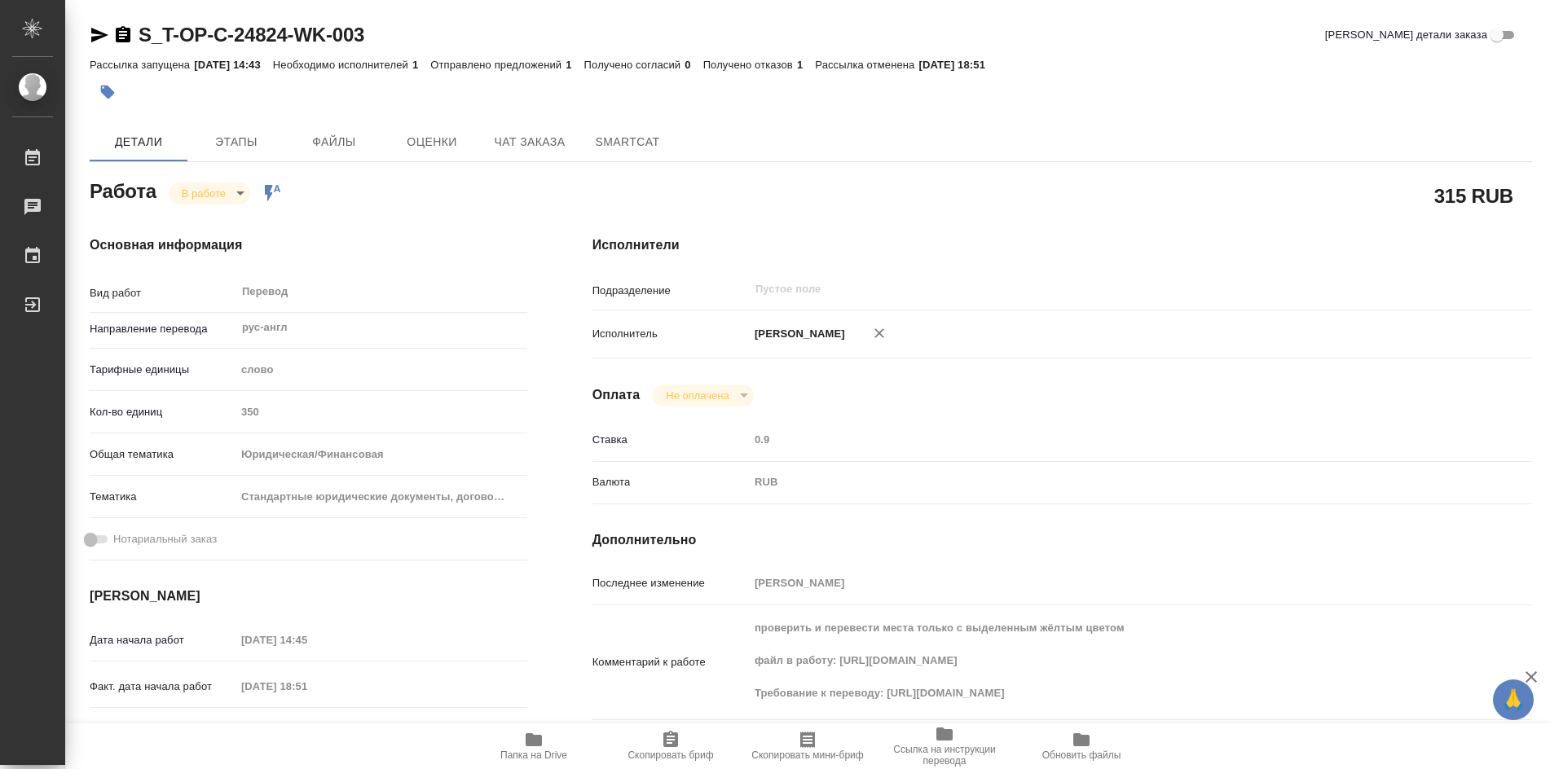
type textarea "x"
click at [672, 746] on icon "button" at bounding box center [670, 739] width 15 height 16
